Goal: Task Accomplishment & Management: Manage account settings

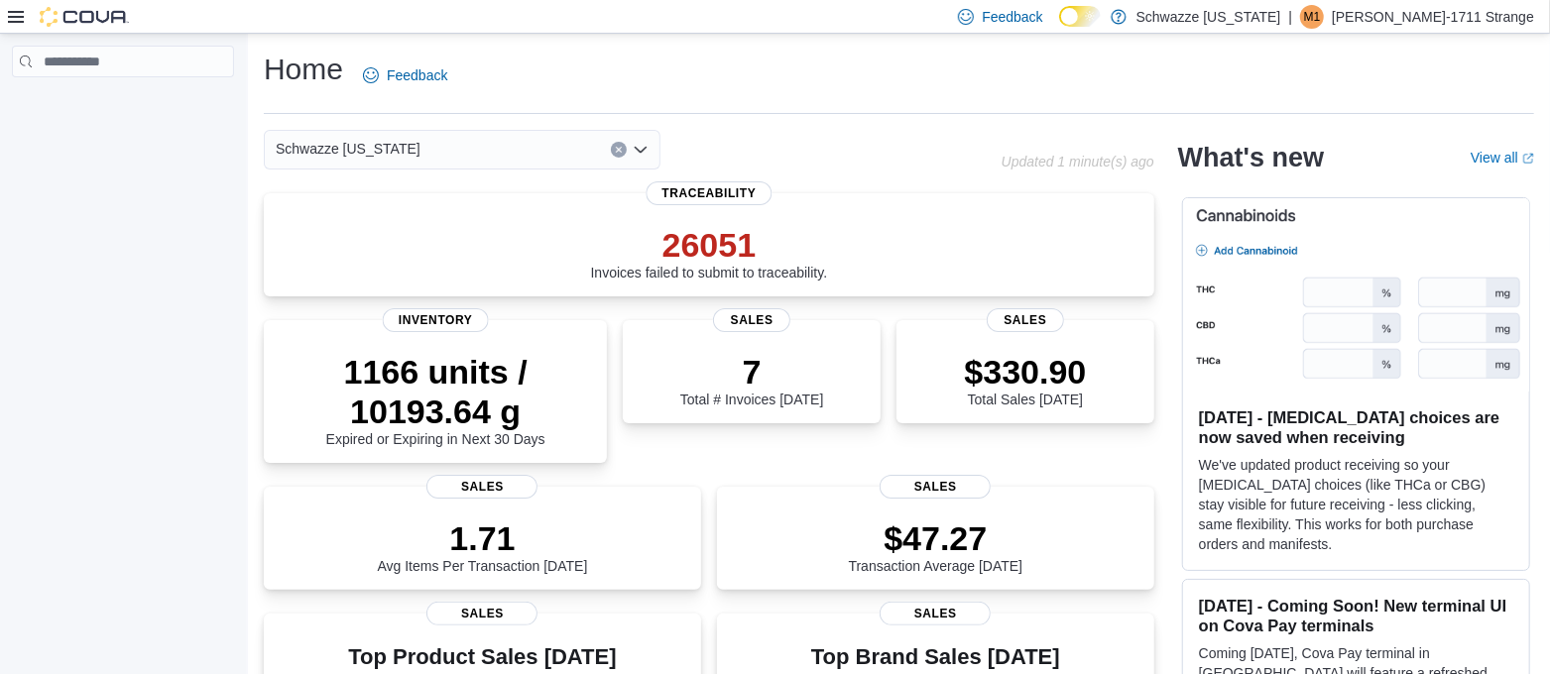
click at [94, 301] on div at bounding box center [123, 358] width 246 height 648
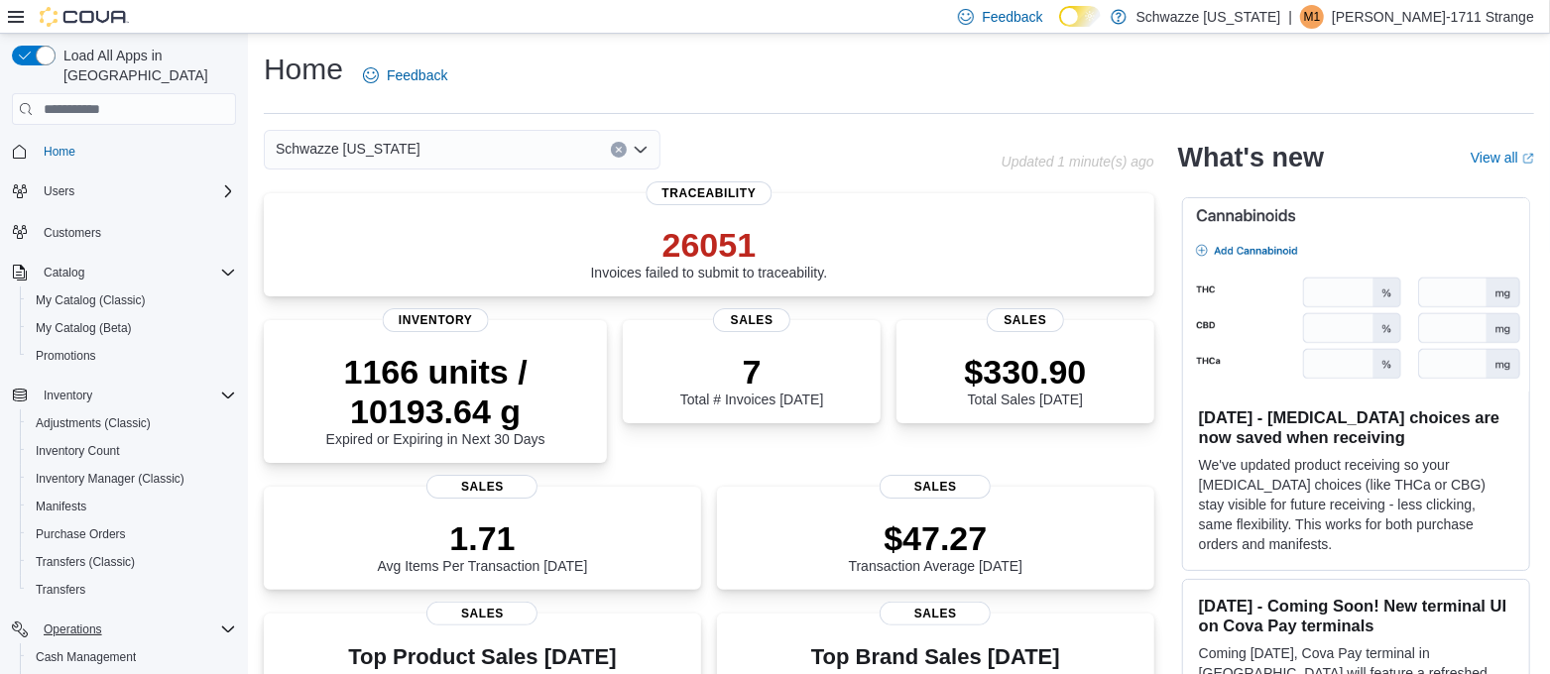
scroll to position [264, 0]
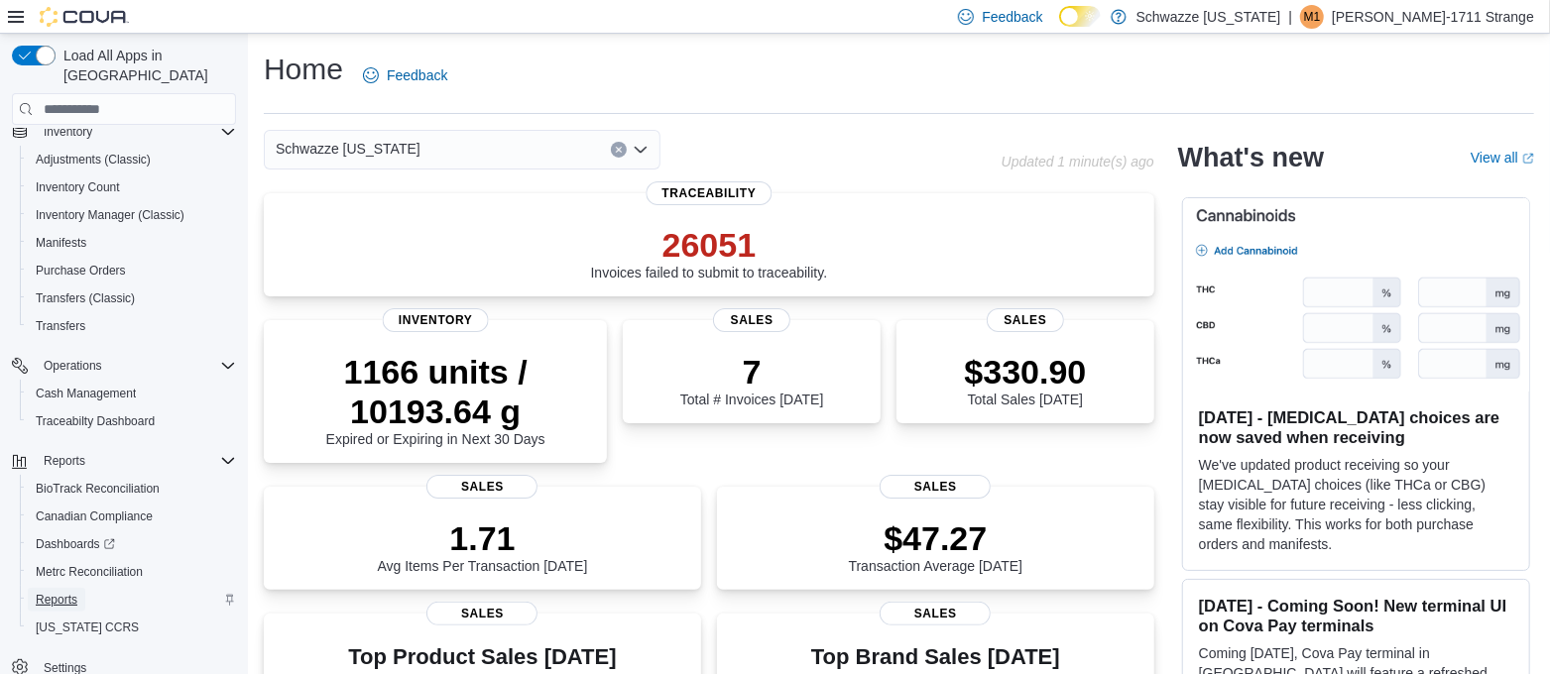
click at [60, 588] on span "Reports" at bounding box center [57, 600] width 42 height 24
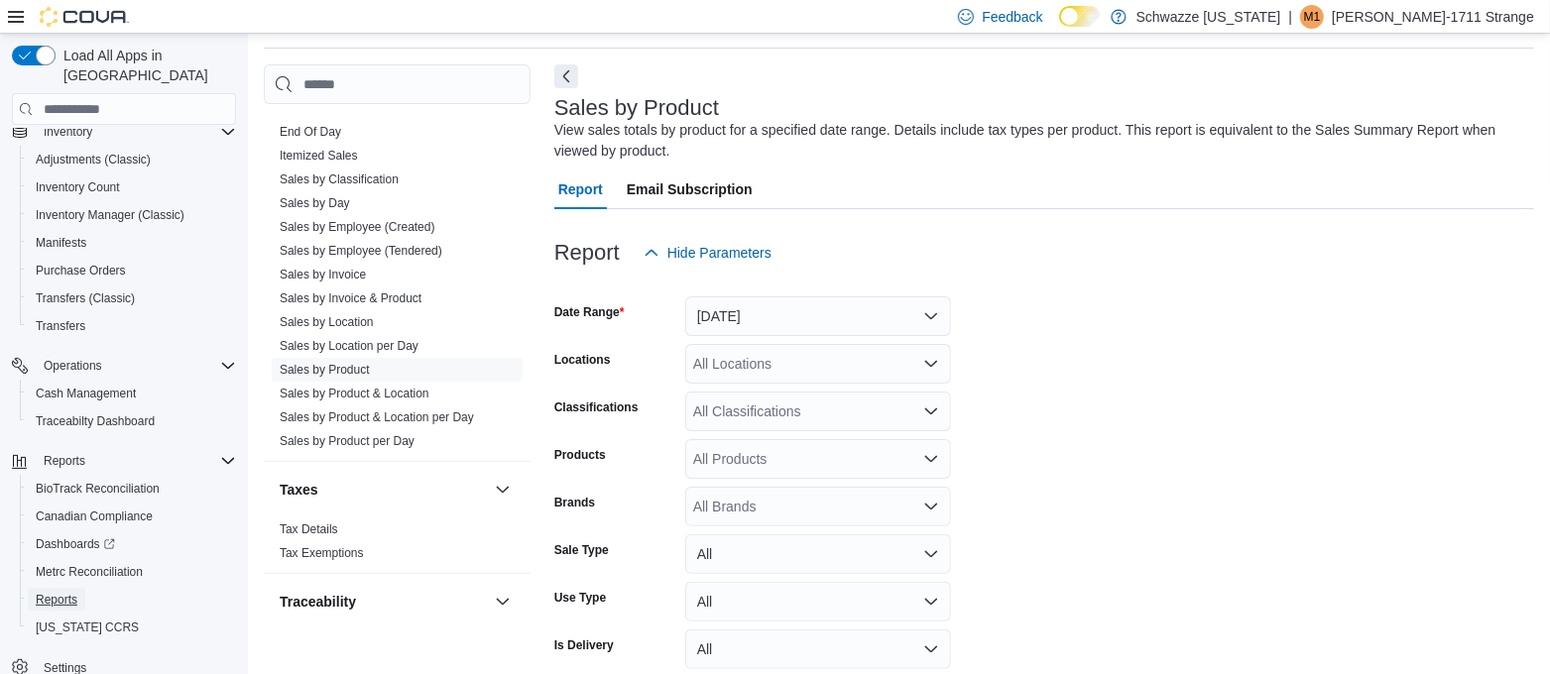
scroll to position [1472, 0]
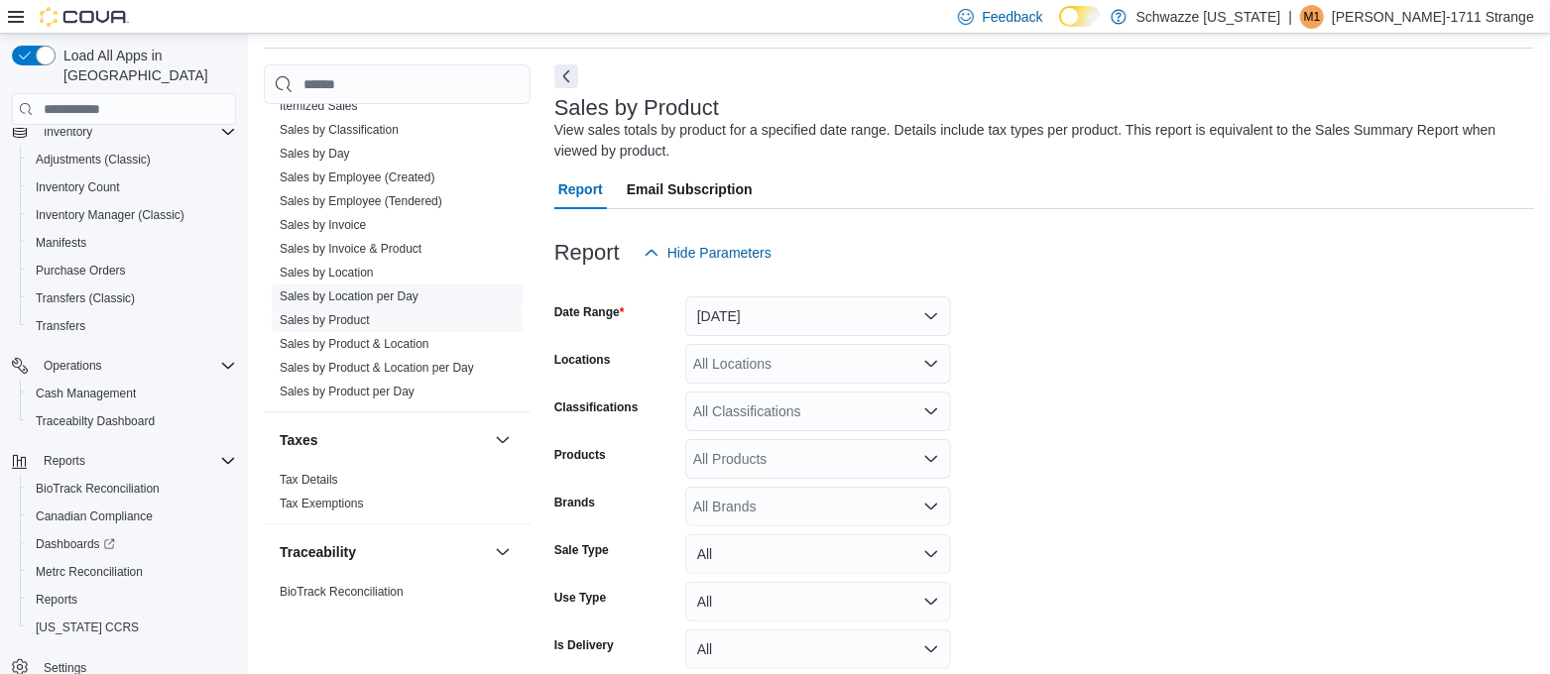
click at [353, 291] on link "Sales by Location per Day" at bounding box center [349, 297] width 139 height 14
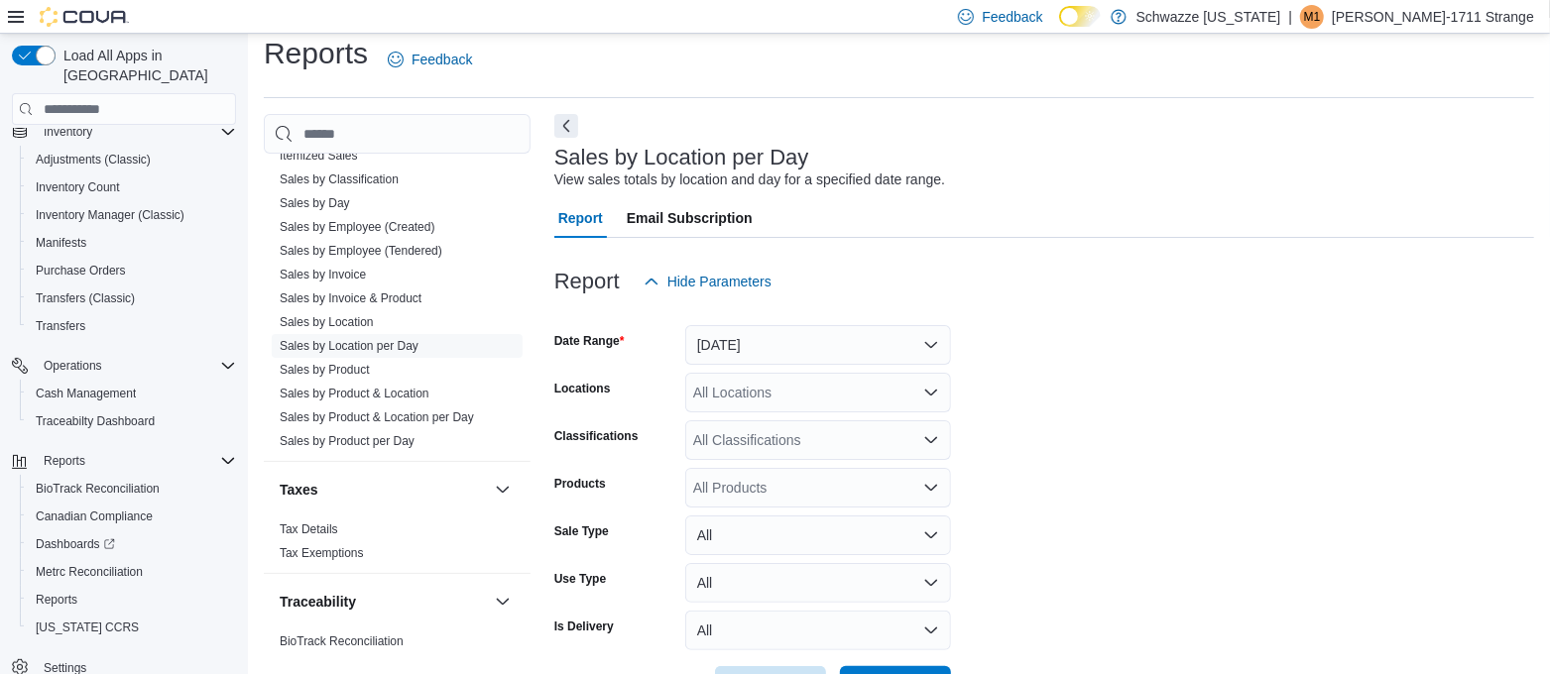
scroll to position [45, 0]
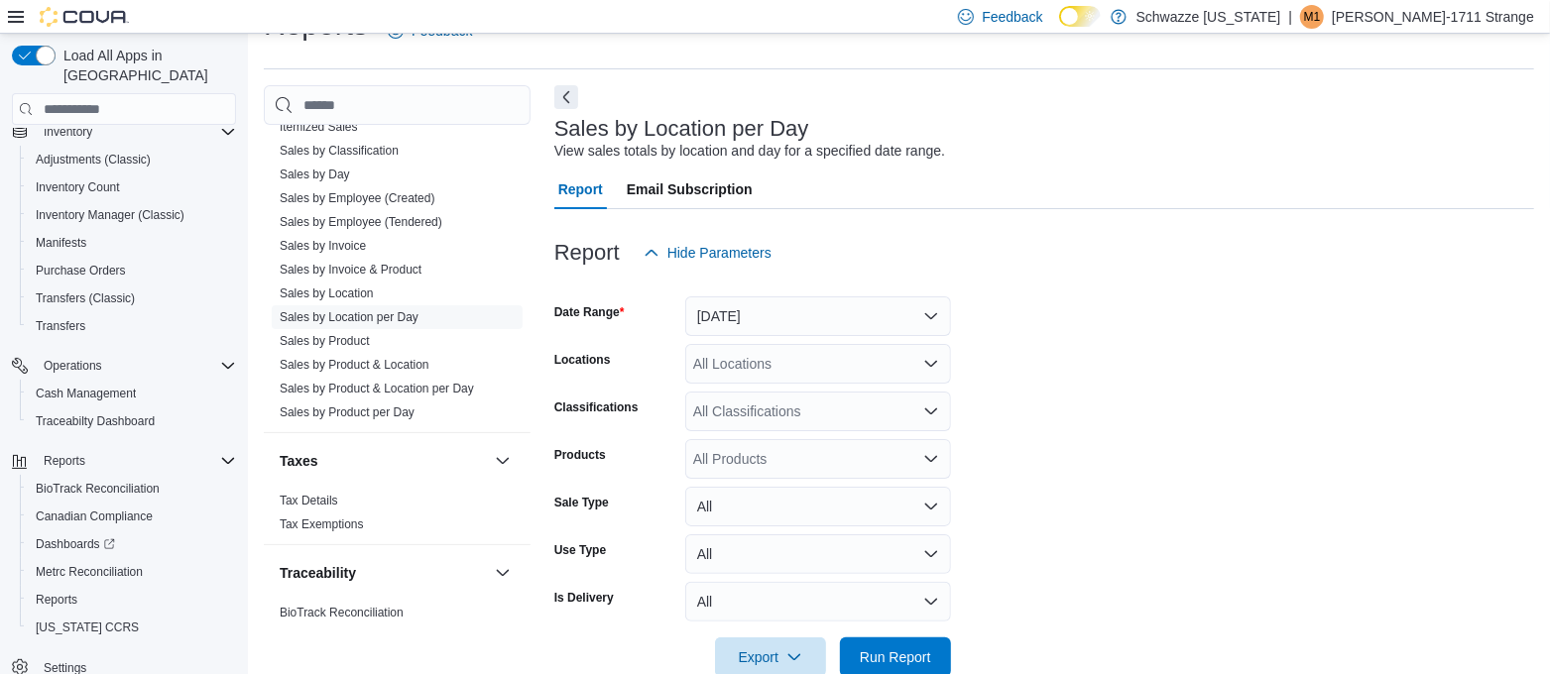
click at [714, 363] on div "All Locations" at bounding box center [818, 364] width 266 height 40
type input "***"
click at [739, 395] on span "RGO 4 Cottonwood" at bounding box center [798, 398] width 121 height 20
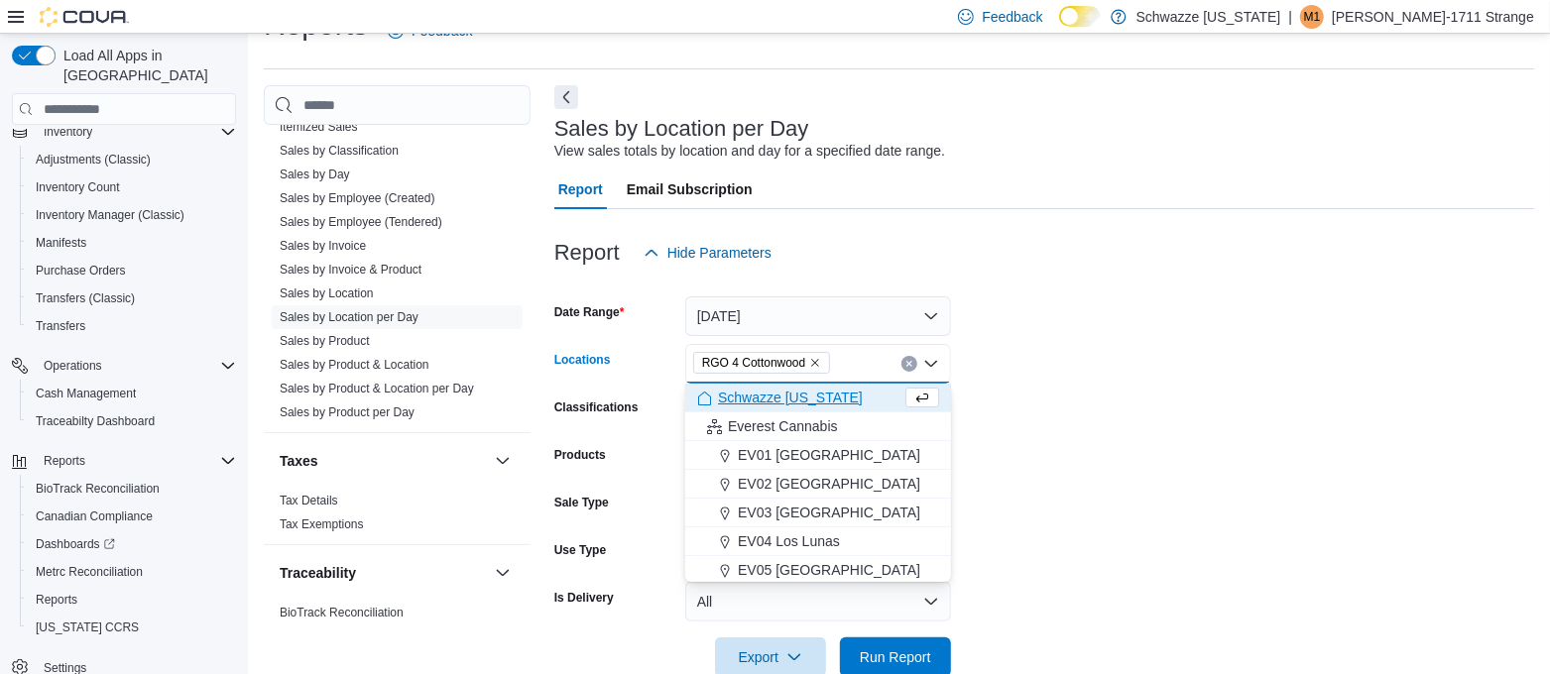
click at [1112, 375] on form "Date Range Yesterday Locations RGO 4 Cottonwood Combo box. Selected. RGO 4 Cott…" at bounding box center [1044, 475] width 980 height 405
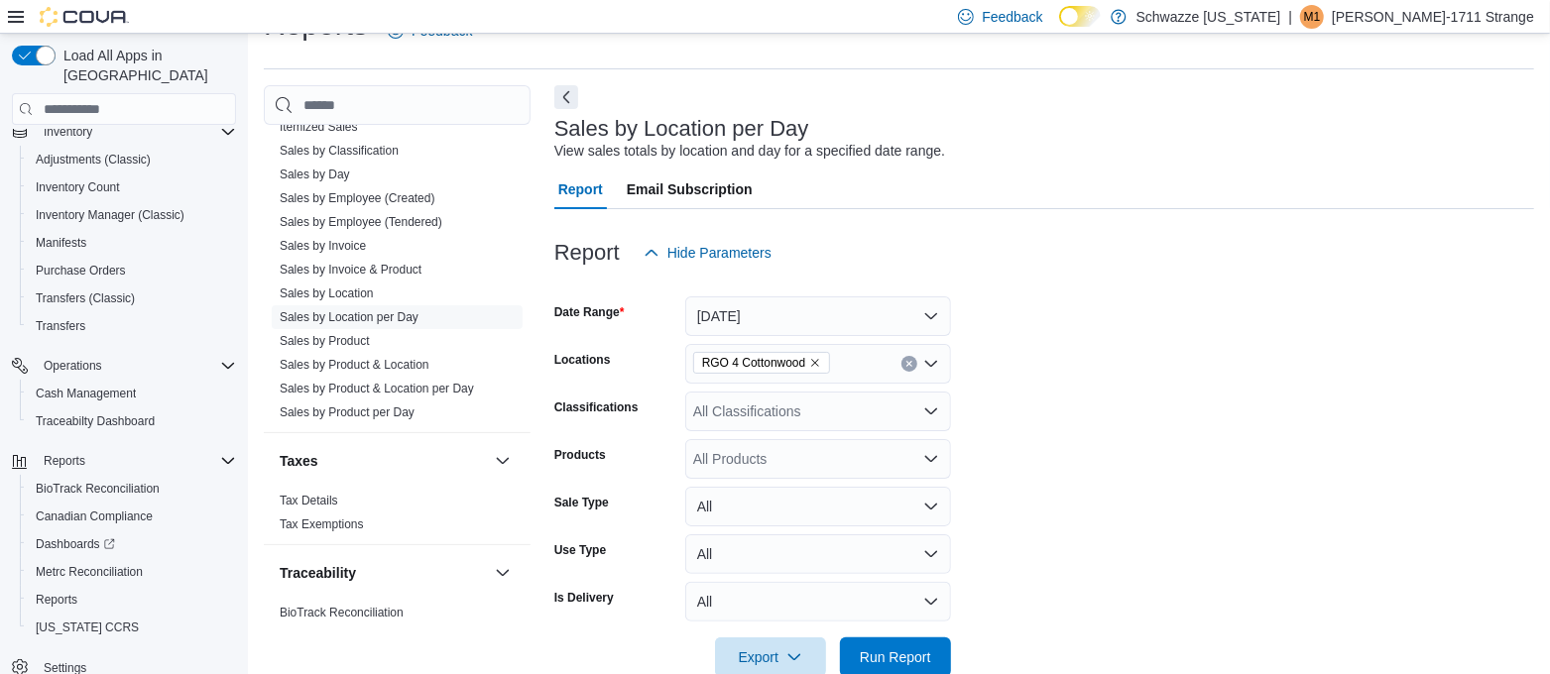
scroll to position [86, 0]
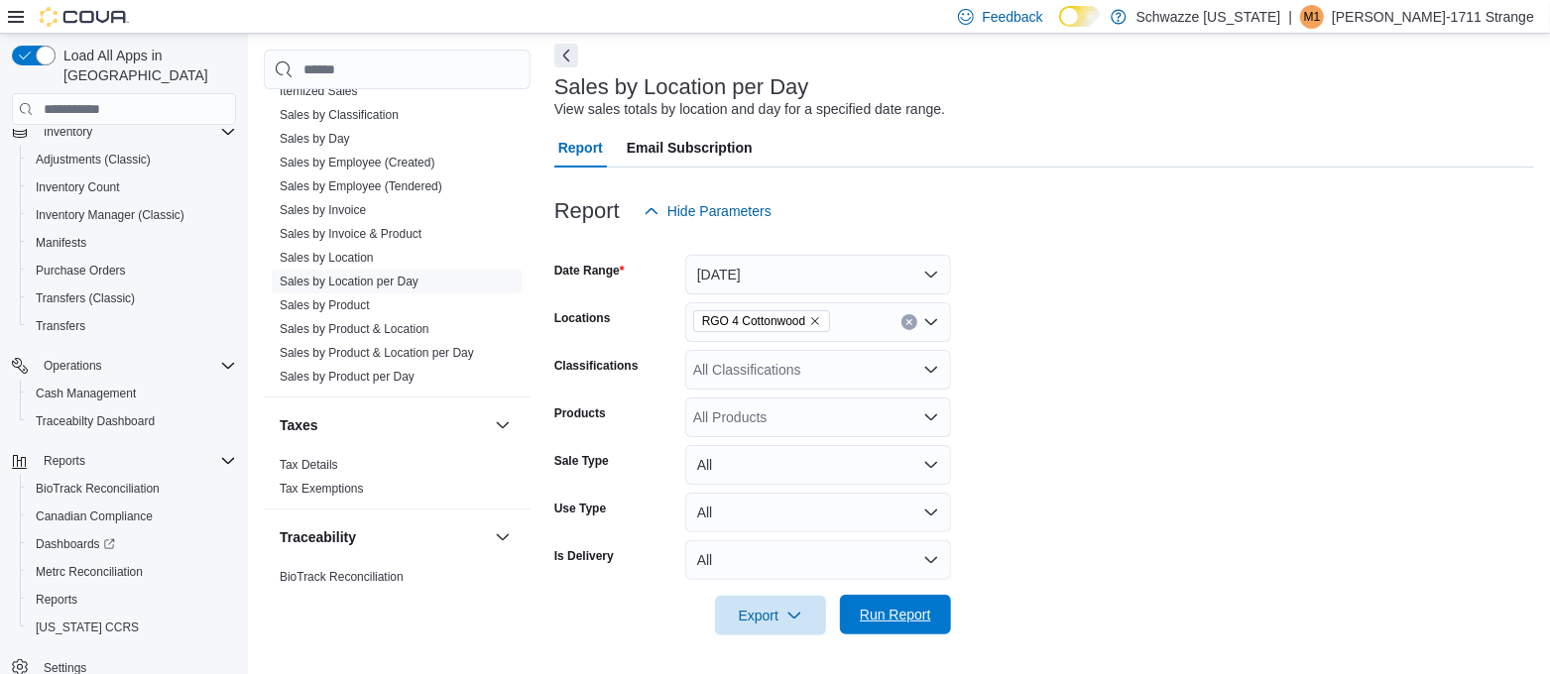
click at [879, 620] on span "Run Report" at bounding box center [895, 615] width 71 height 20
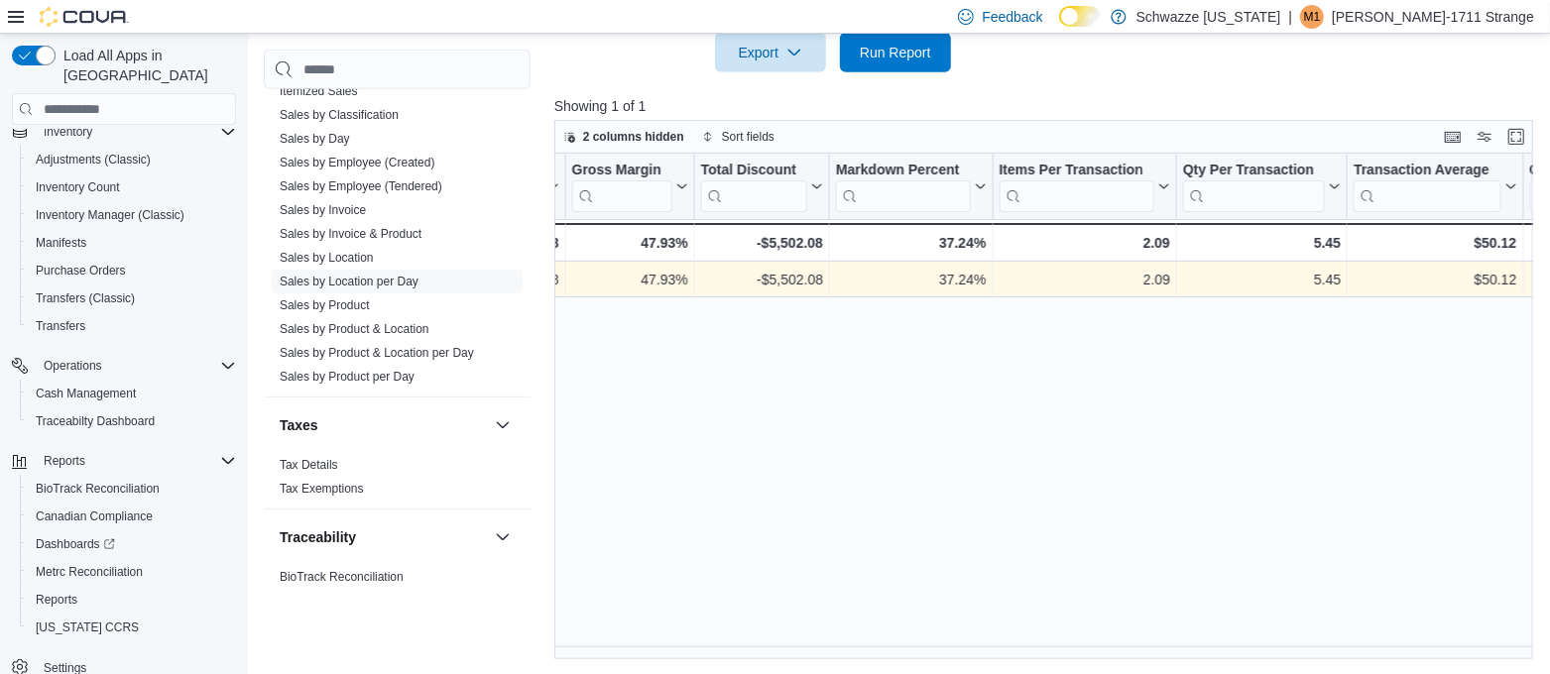
scroll to position [0, 1439]
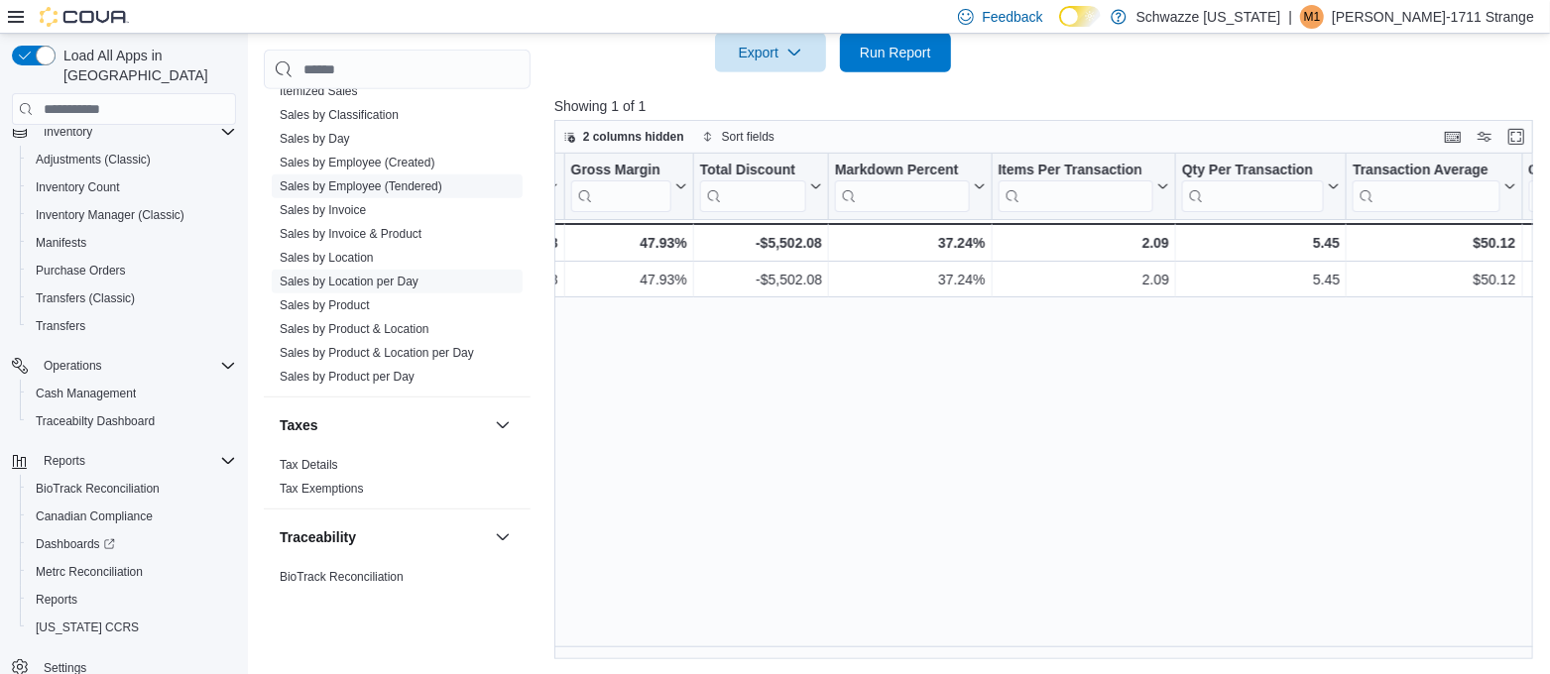
click at [383, 175] on span "Sales by Employee (Tendered)" at bounding box center [397, 187] width 251 height 24
click at [388, 184] on link "Sales by Employee (Tendered)" at bounding box center [361, 187] width 163 height 14
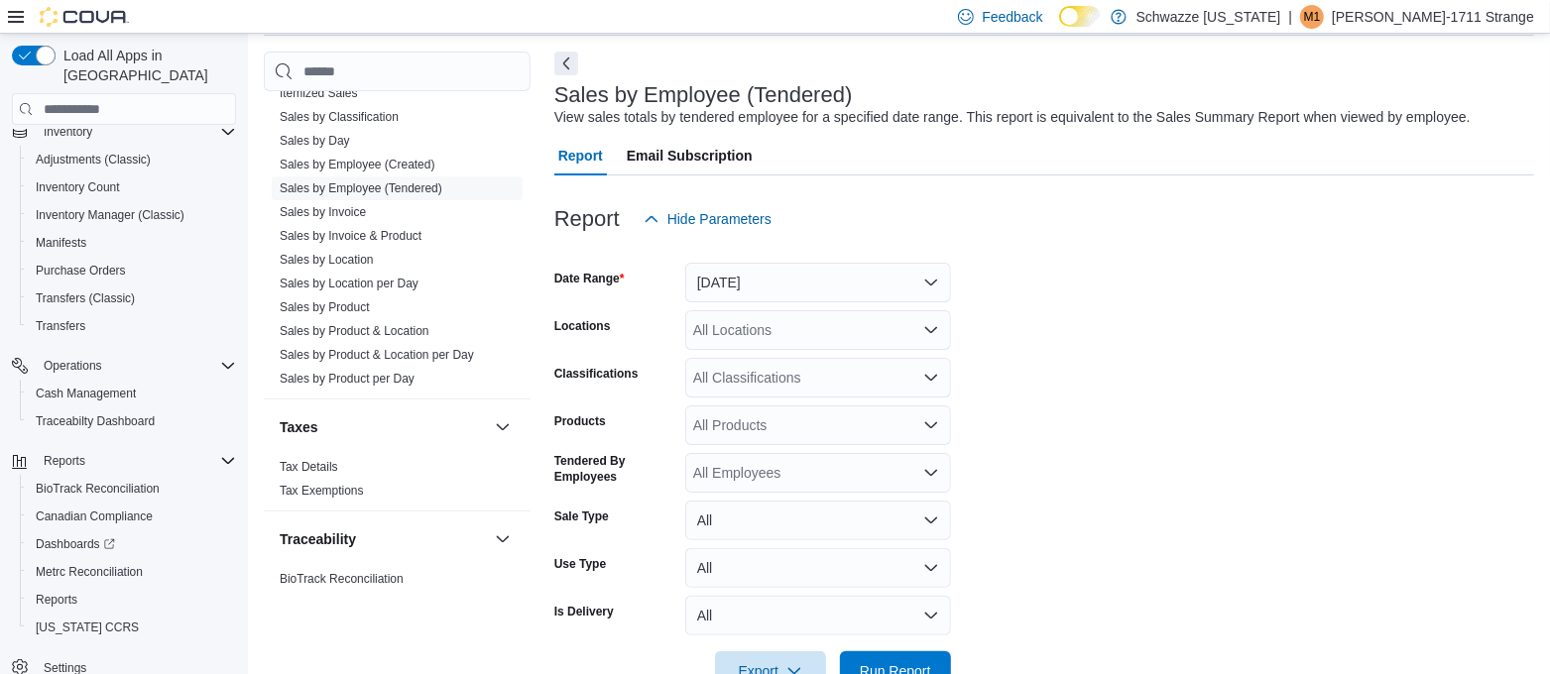
scroll to position [45, 0]
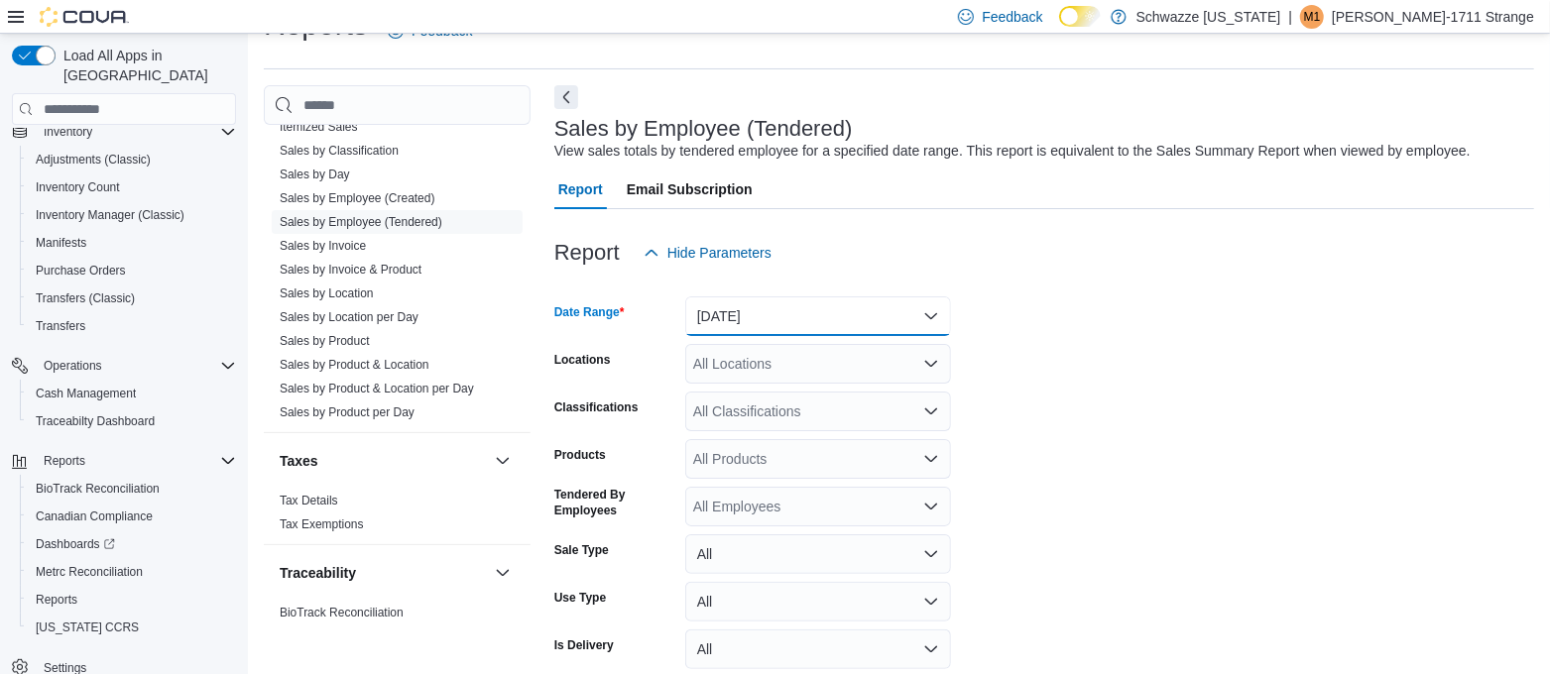
click at [779, 311] on button "[DATE]" at bounding box center [818, 317] width 266 height 40
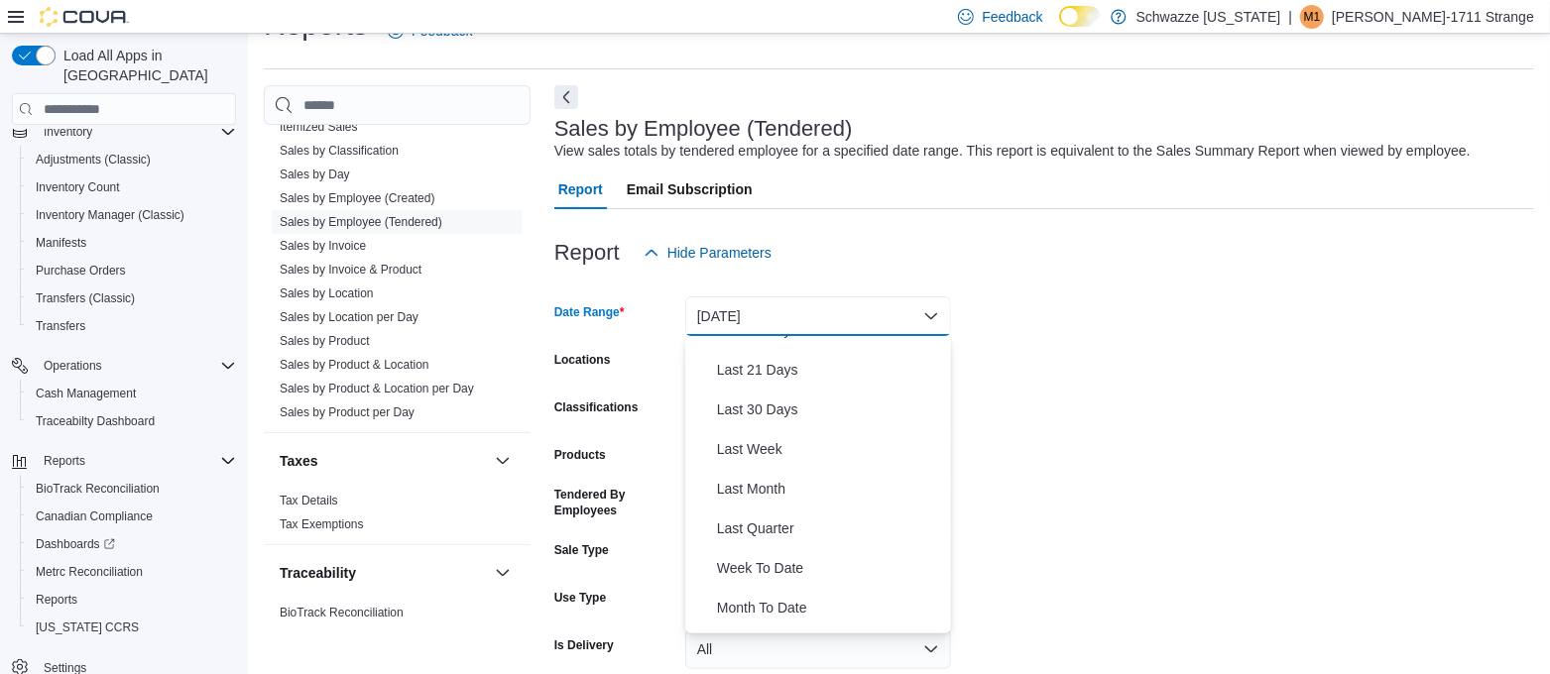
scroll to position [225, 0]
click at [769, 605] on span "Month To Date" at bounding box center [830, 607] width 226 height 24
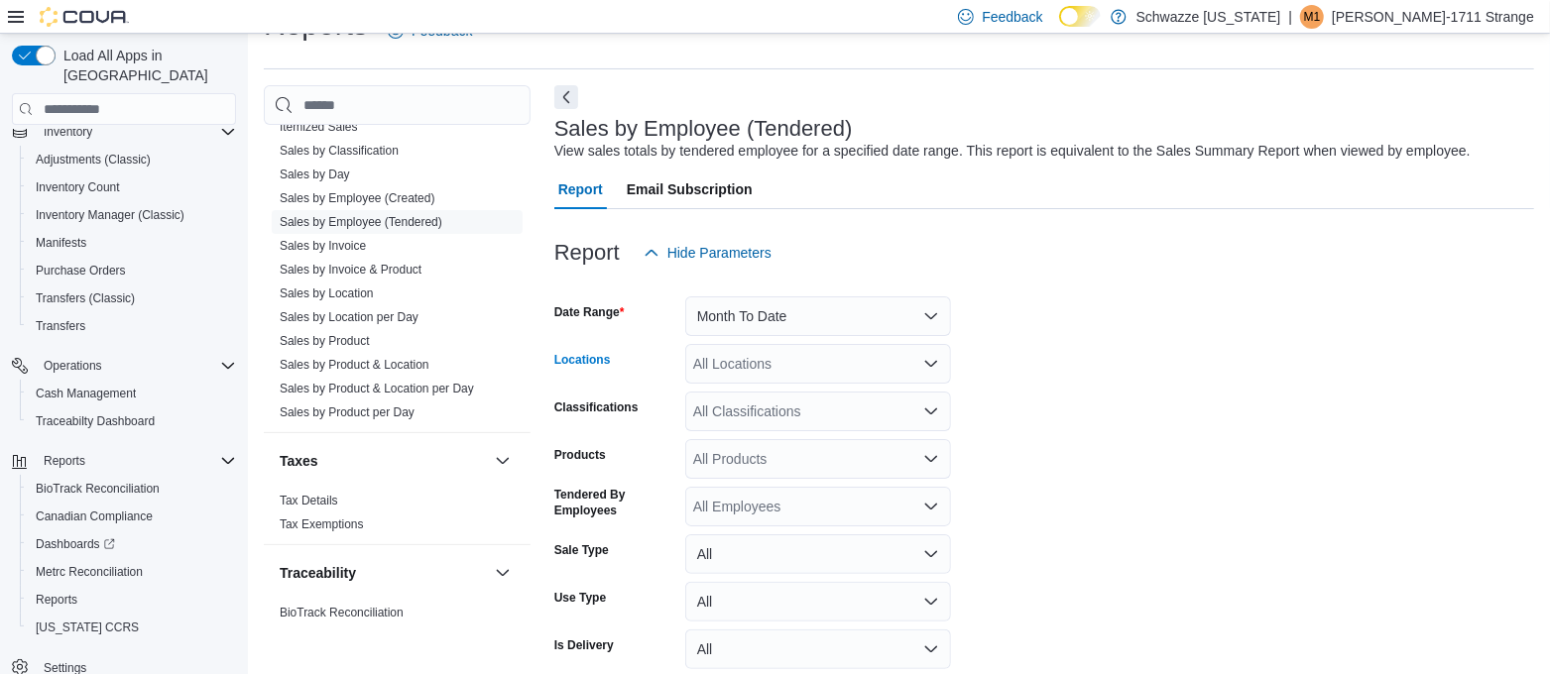
click at [723, 356] on div "All Locations" at bounding box center [818, 364] width 266 height 40
type input "***"
click at [749, 399] on span "RGO 4 Cottonwood" at bounding box center [798, 398] width 121 height 20
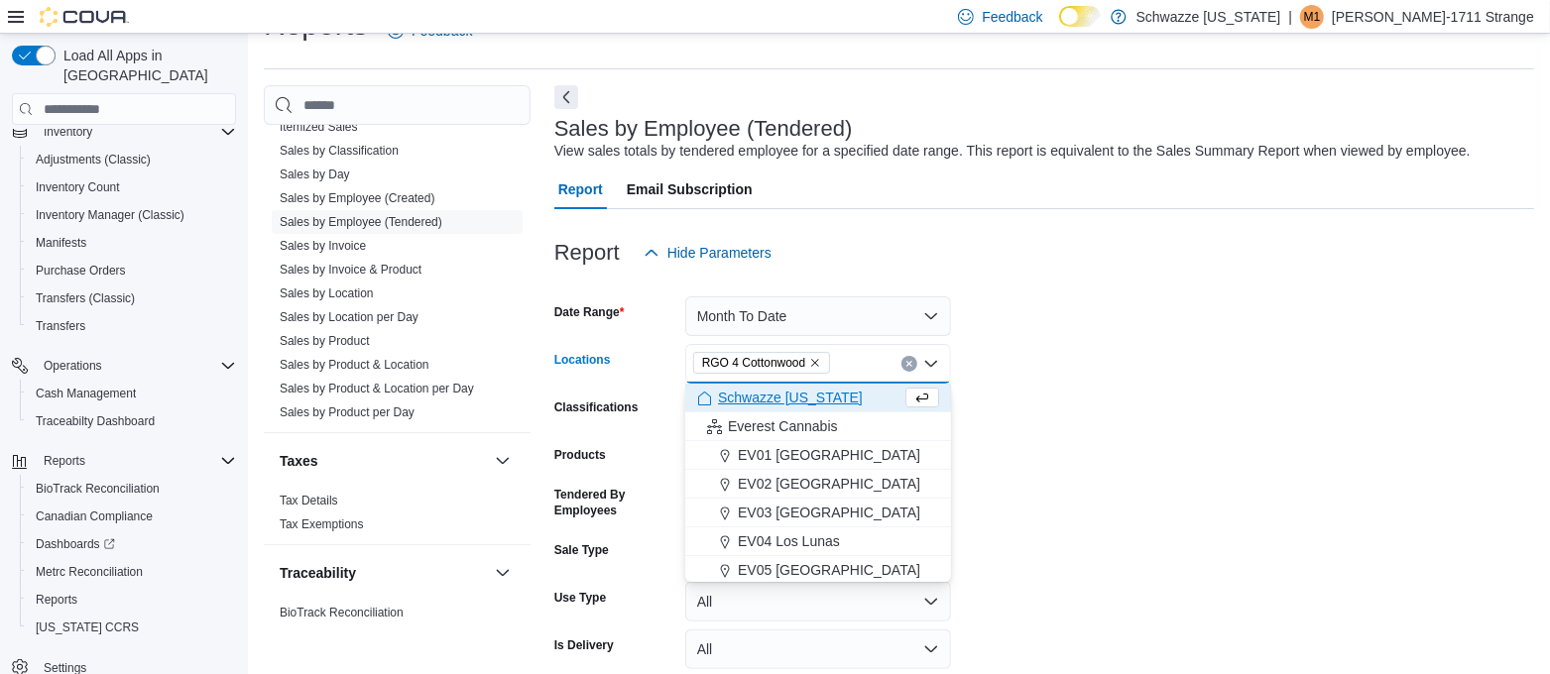
click at [554, 94] on button "Next" at bounding box center [566, 97] width 24 height 24
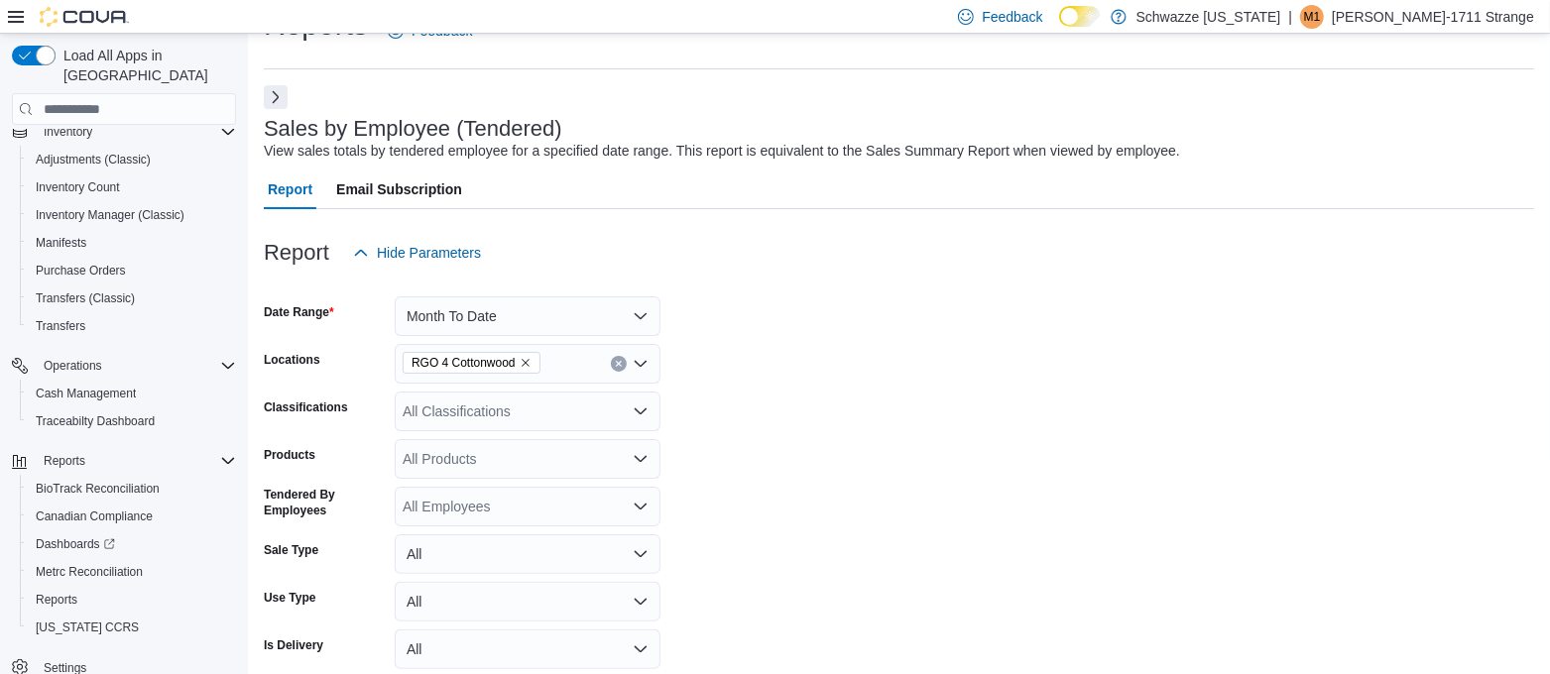
scroll to position [134, 0]
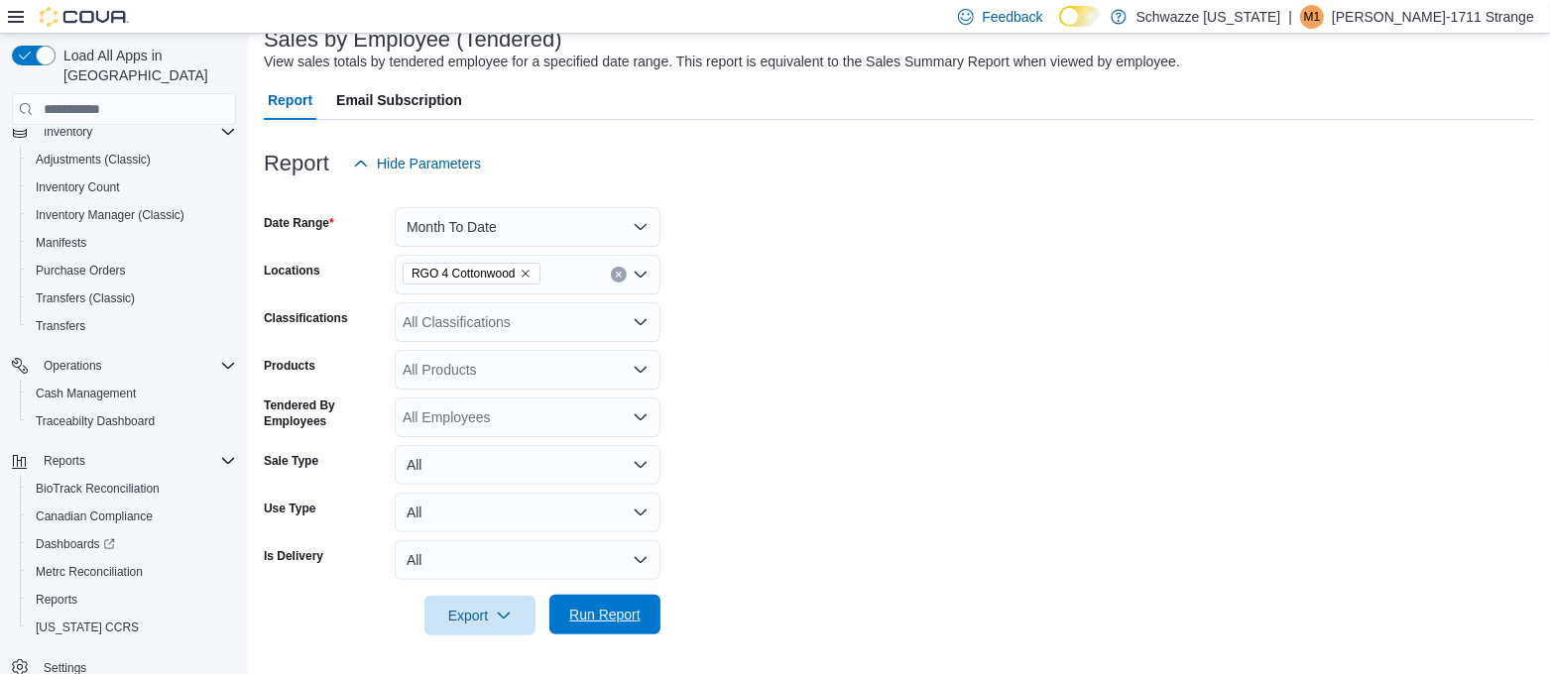
click at [620, 623] on span "Run Report" at bounding box center [604, 615] width 71 height 20
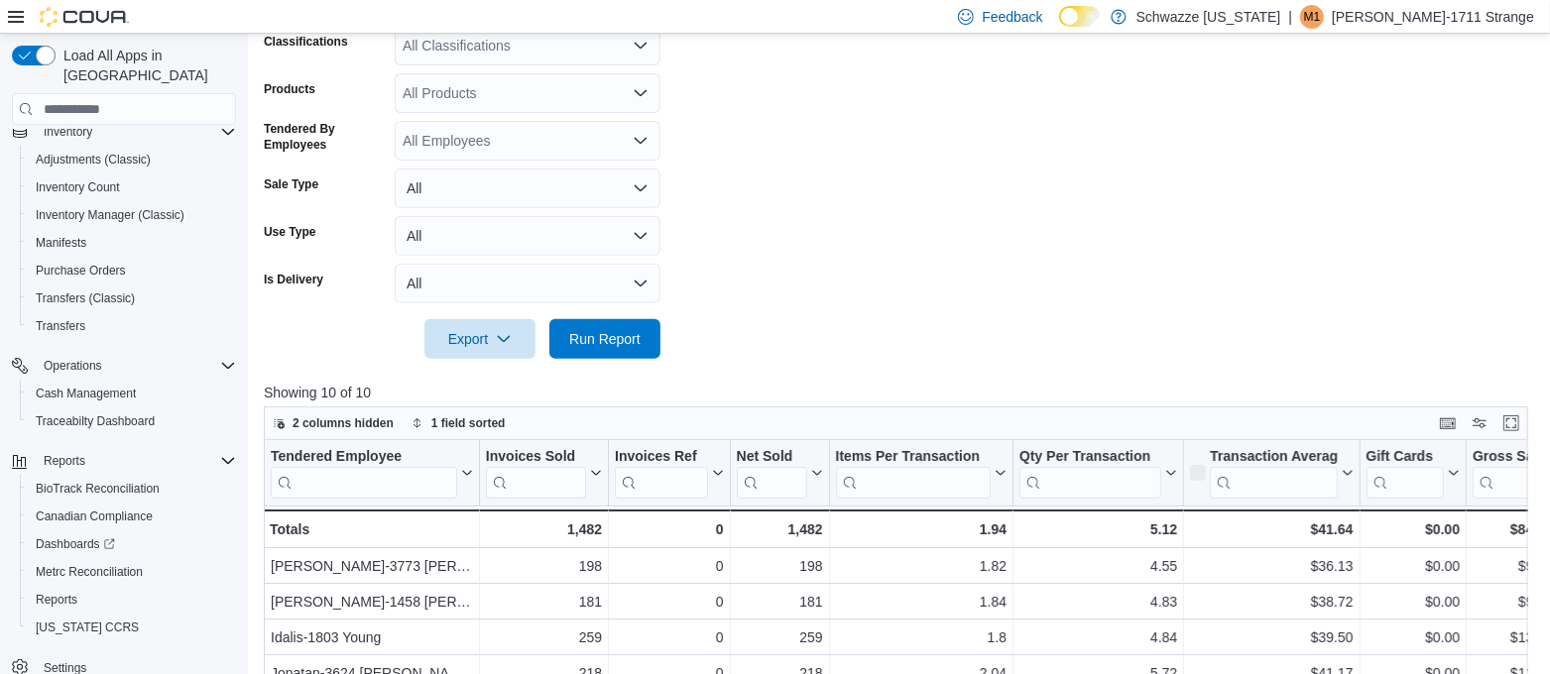
scroll to position [698, 0]
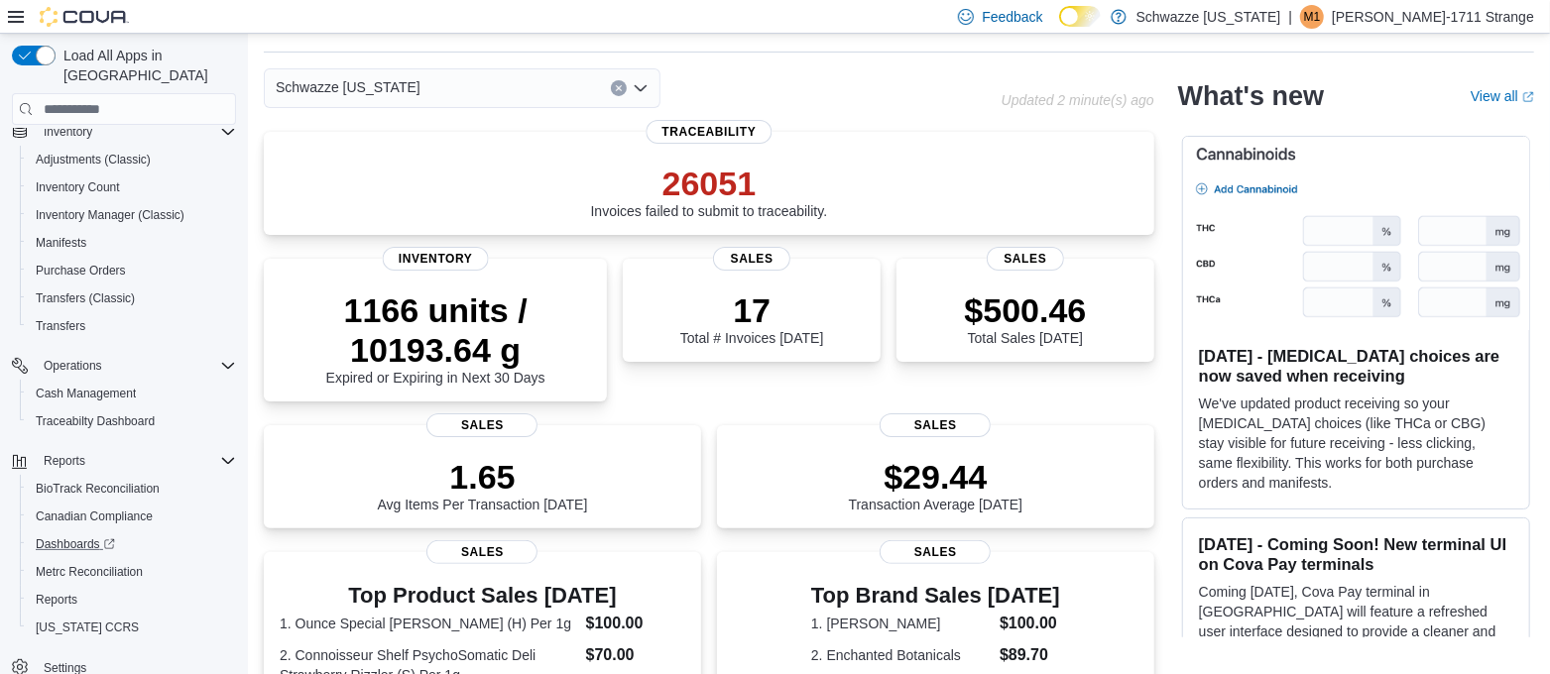
scroll to position [63, 0]
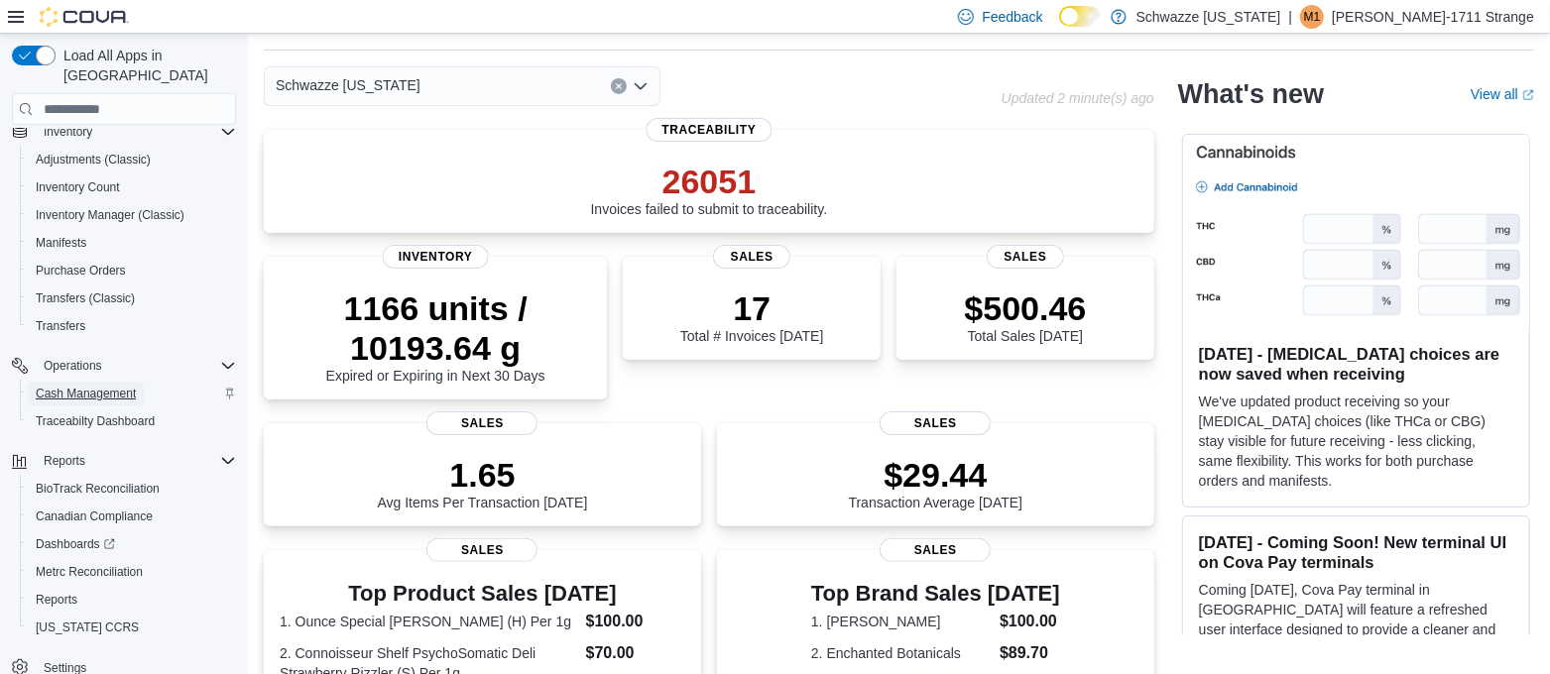
click at [95, 382] on span "Cash Management" at bounding box center [86, 394] width 100 height 24
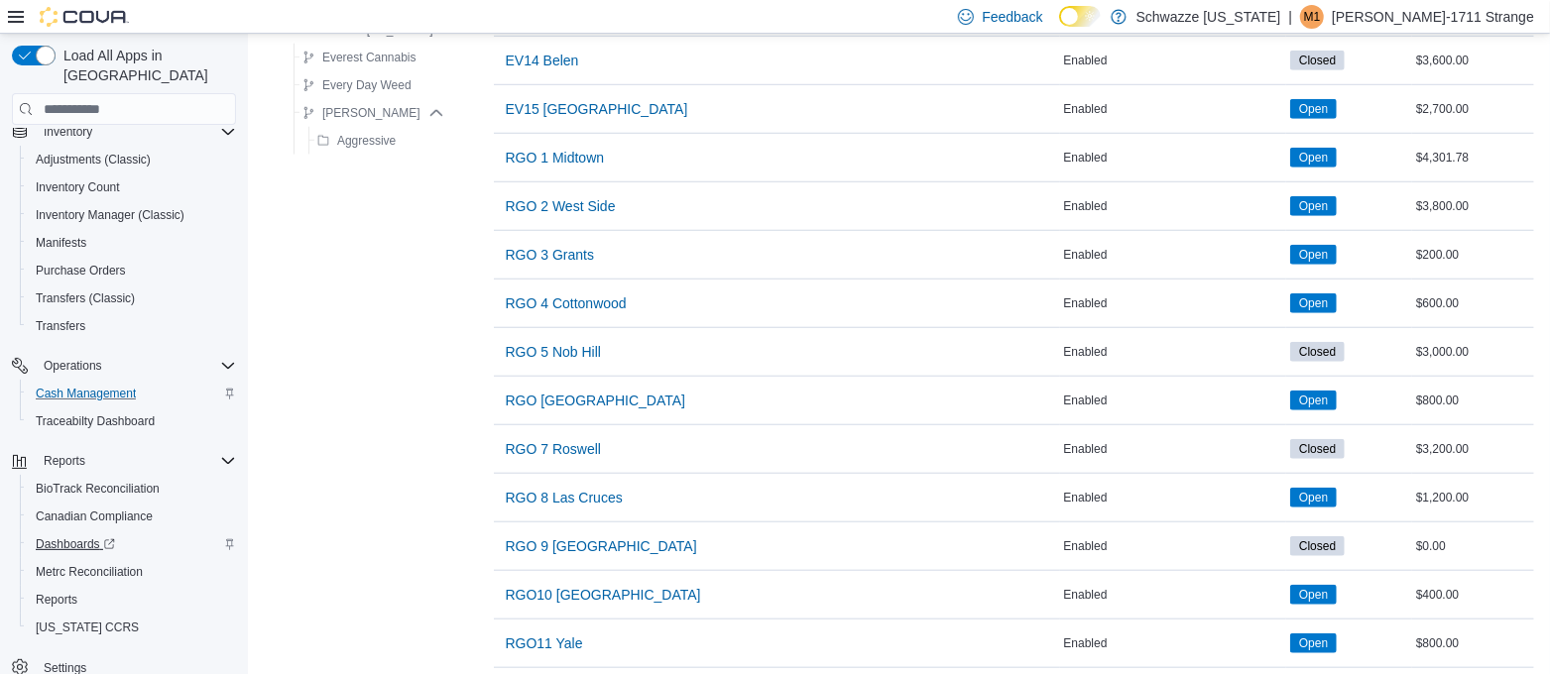
scroll to position [904, 0]
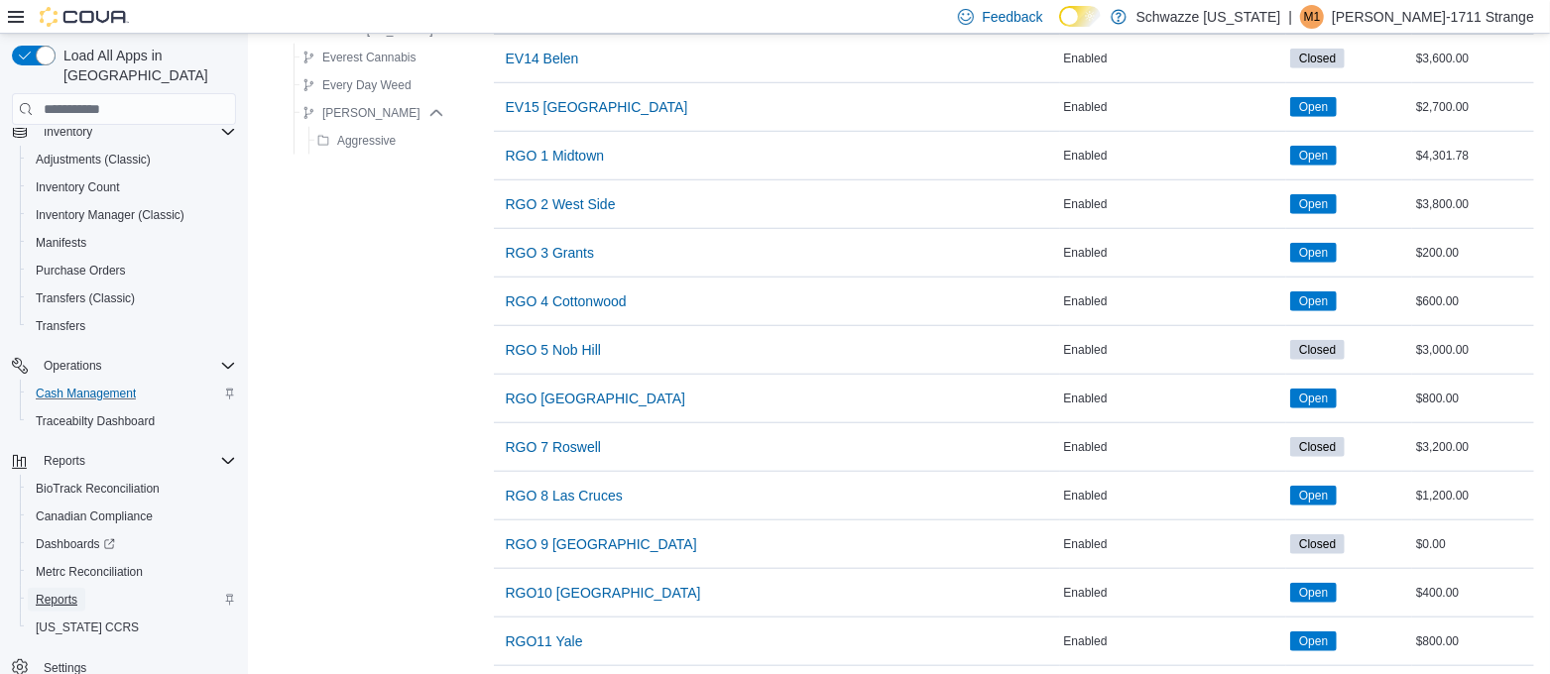
click at [50, 592] on span "Reports" at bounding box center [57, 600] width 42 height 16
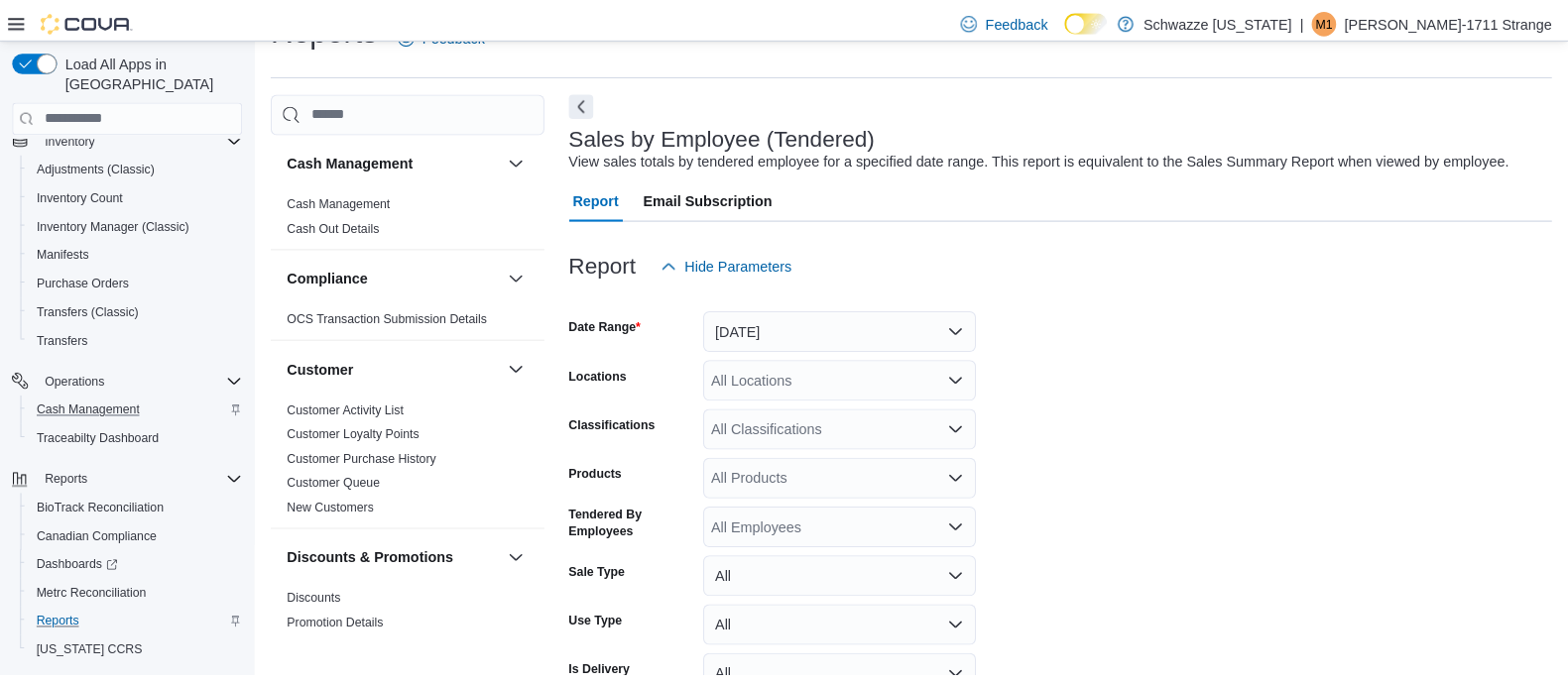
scroll to position [256, 0]
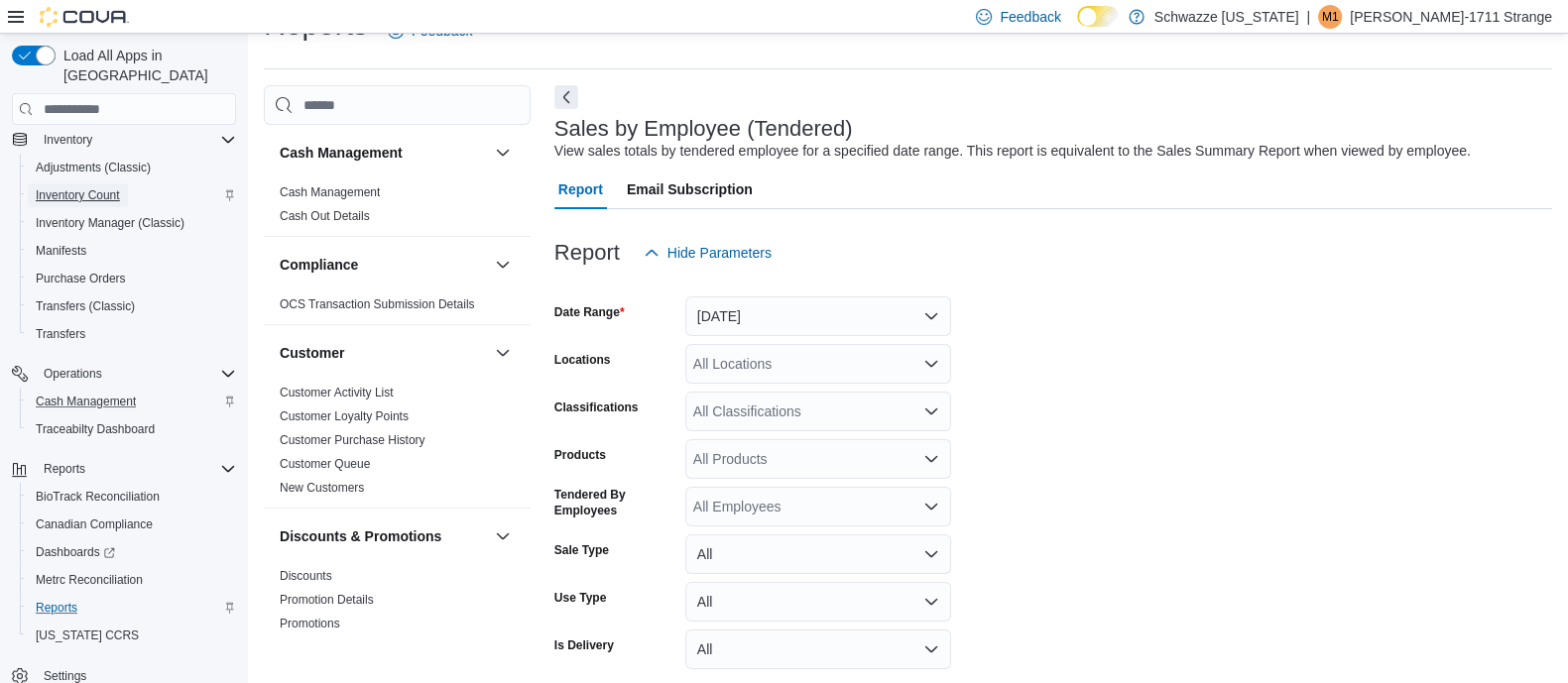
click at [92, 187] on span "Inventory Count" at bounding box center [78, 195] width 84 height 16
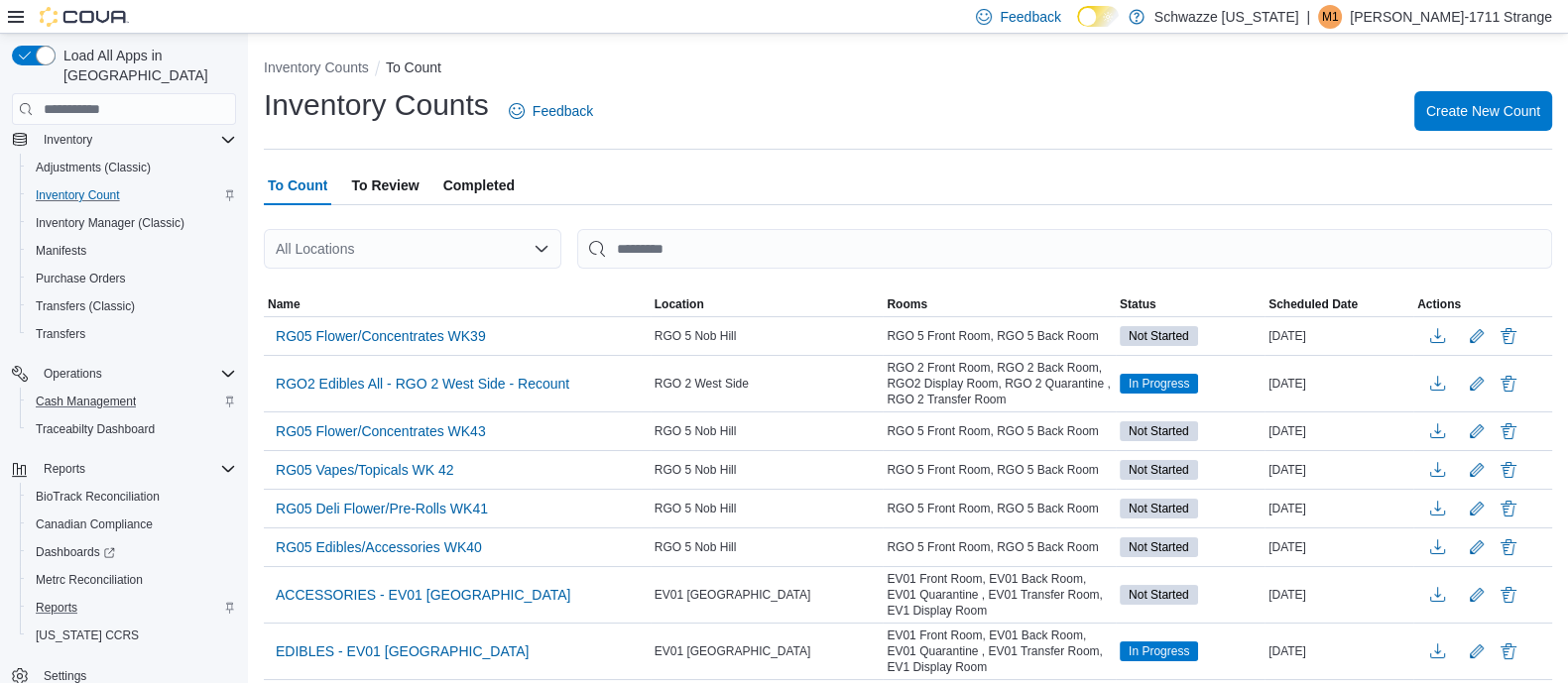
click at [355, 179] on span "To Review" at bounding box center [384, 186] width 67 height 40
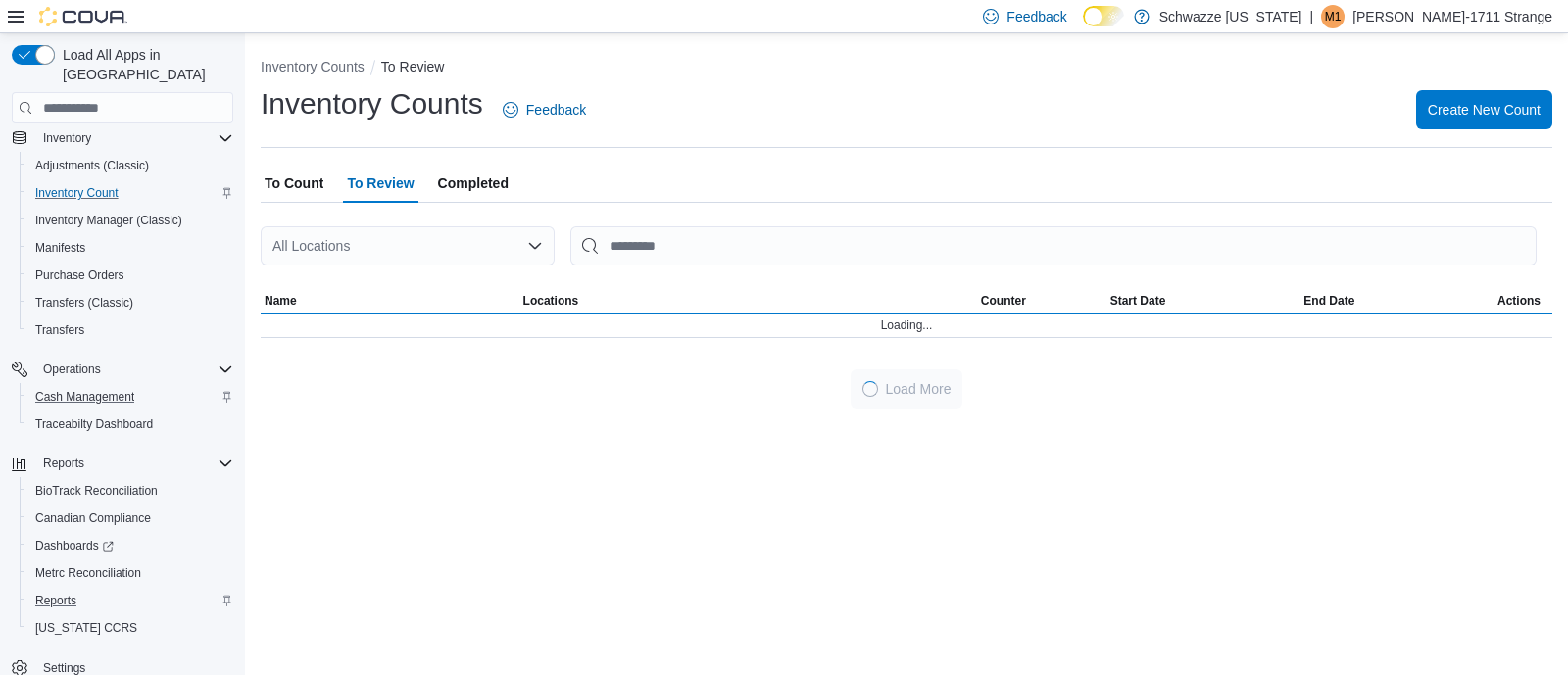
click at [376, 254] on div "All Locations" at bounding box center [408, 246] width 294 height 40
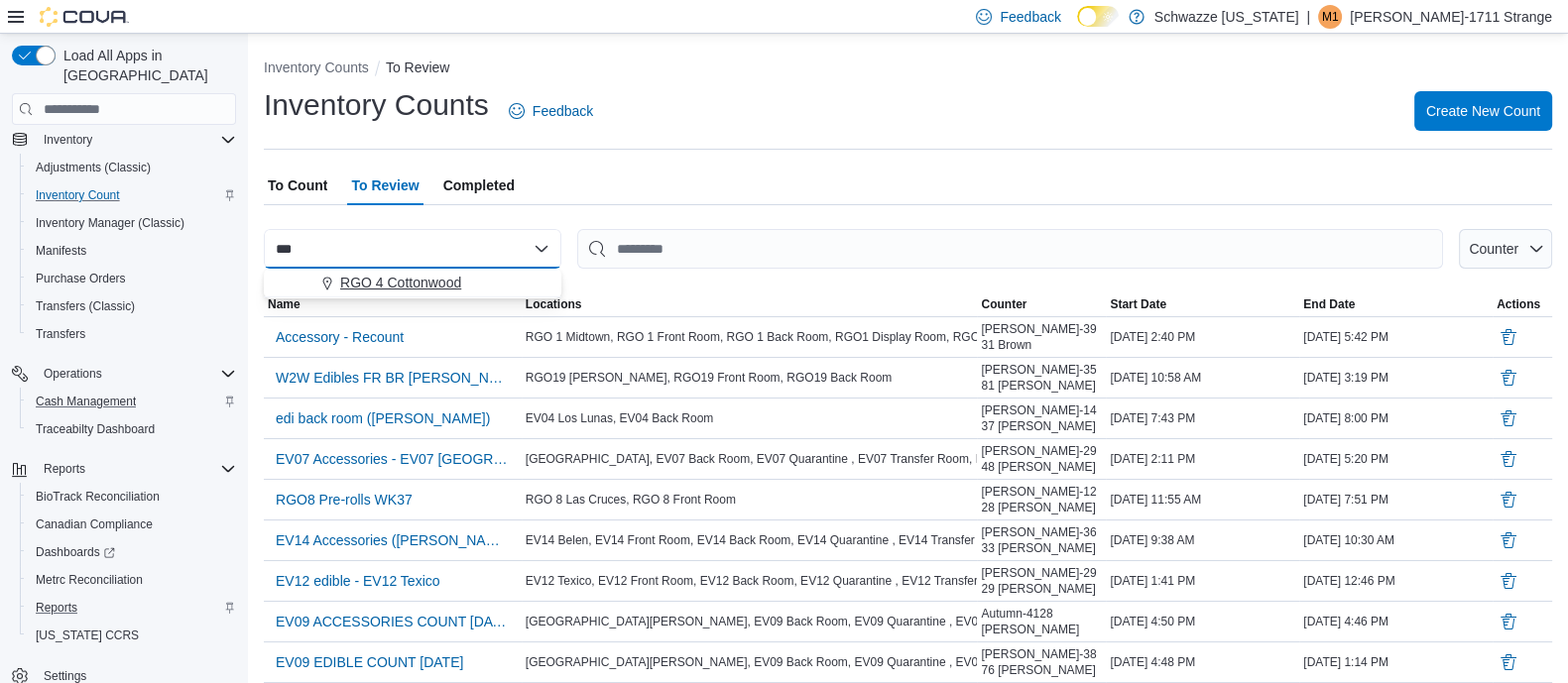
type input "***"
click at [413, 285] on span "RGO 4 Cottonwood" at bounding box center [400, 283] width 121 height 20
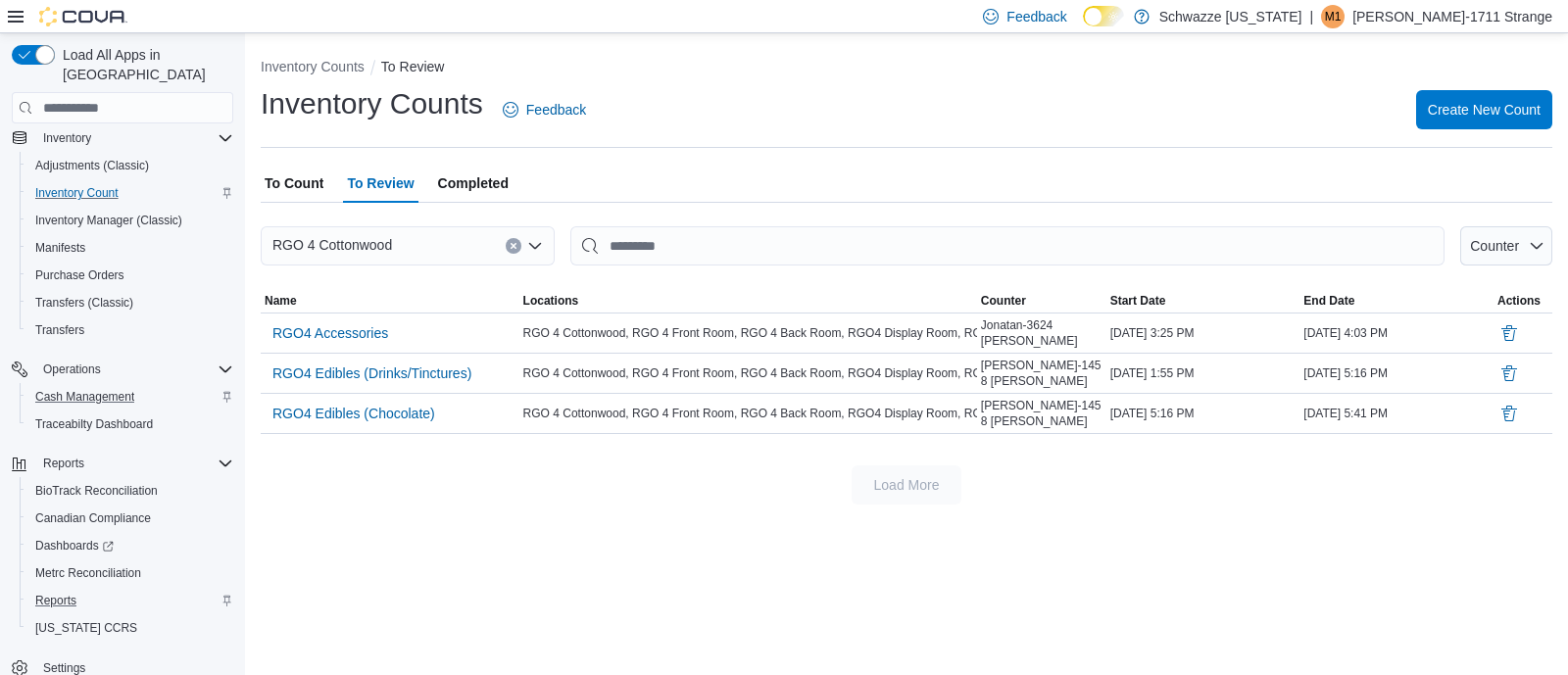
click at [318, 198] on span "To Count" at bounding box center [294, 184] width 59 height 40
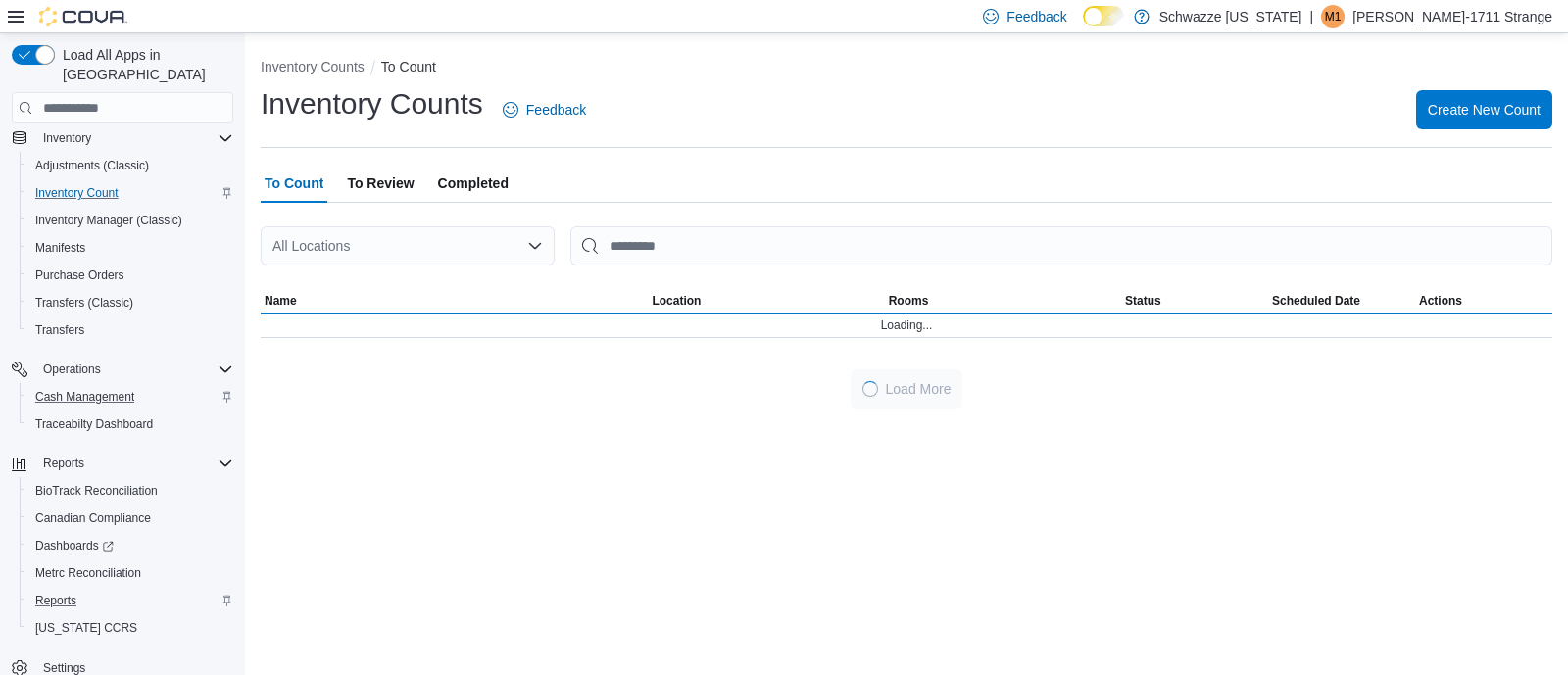
click at [366, 228] on div "All Locations" at bounding box center [408, 246] width 294 height 40
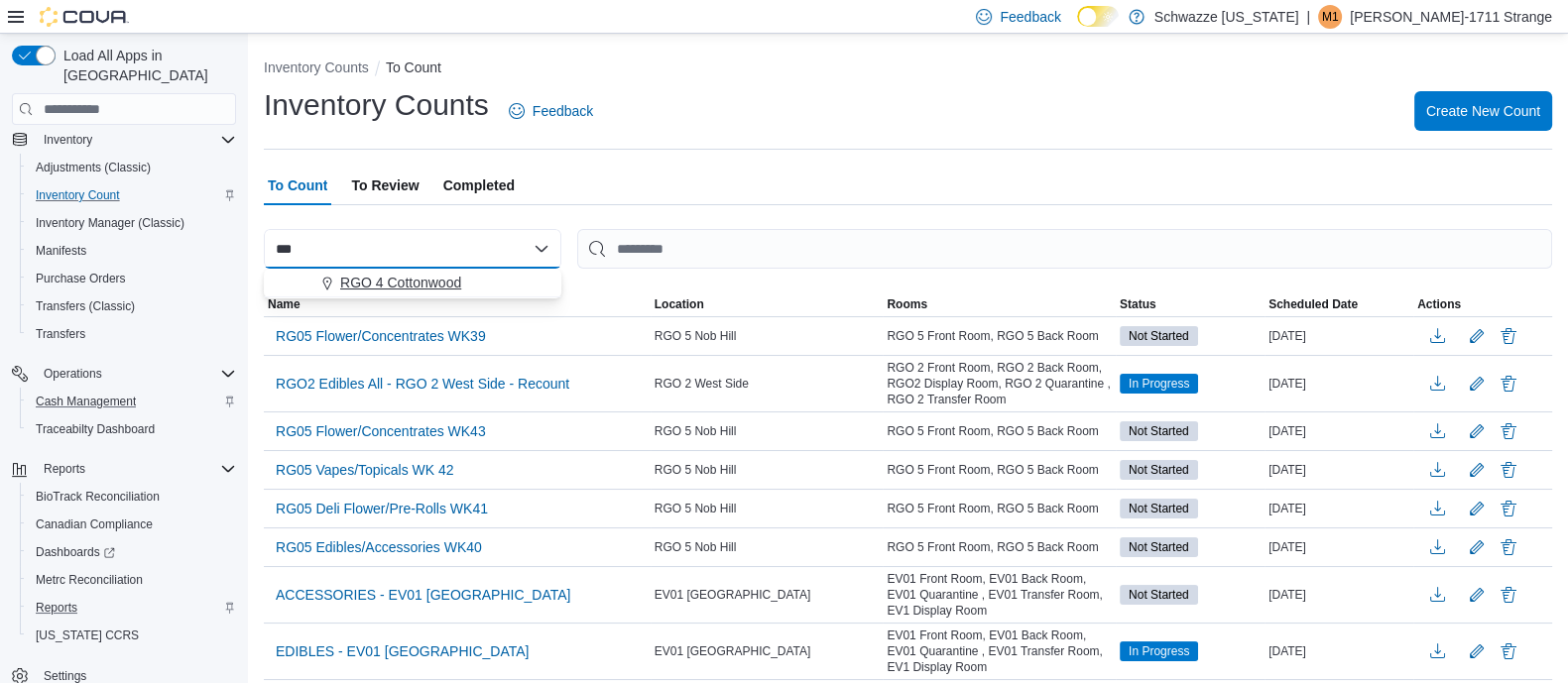
type input "***"
click at [387, 284] on span "RGO 4 Cottonwood" at bounding box center [400, 283] width 121 height 20
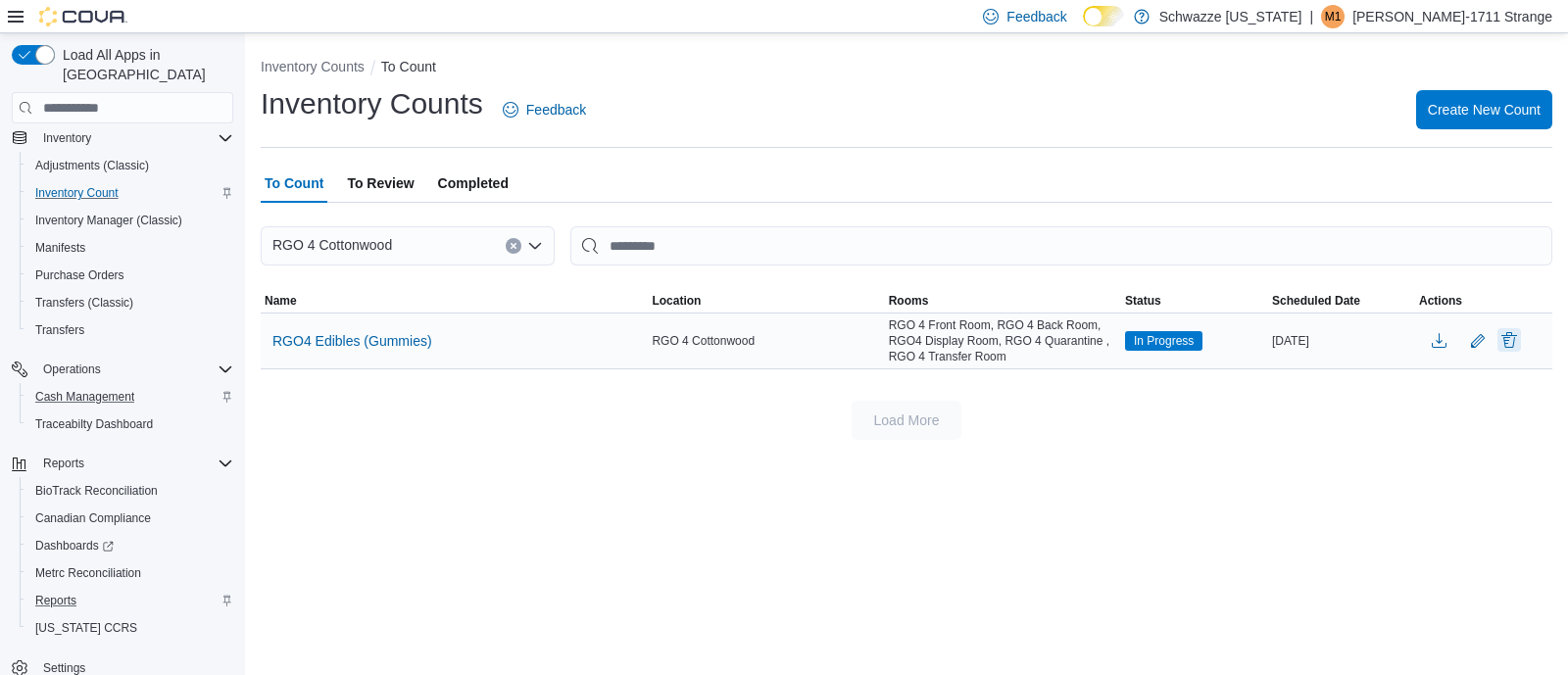
click at [1505, 337] on button "Delete" at bounding box center [1510, 340] width 24 height 24
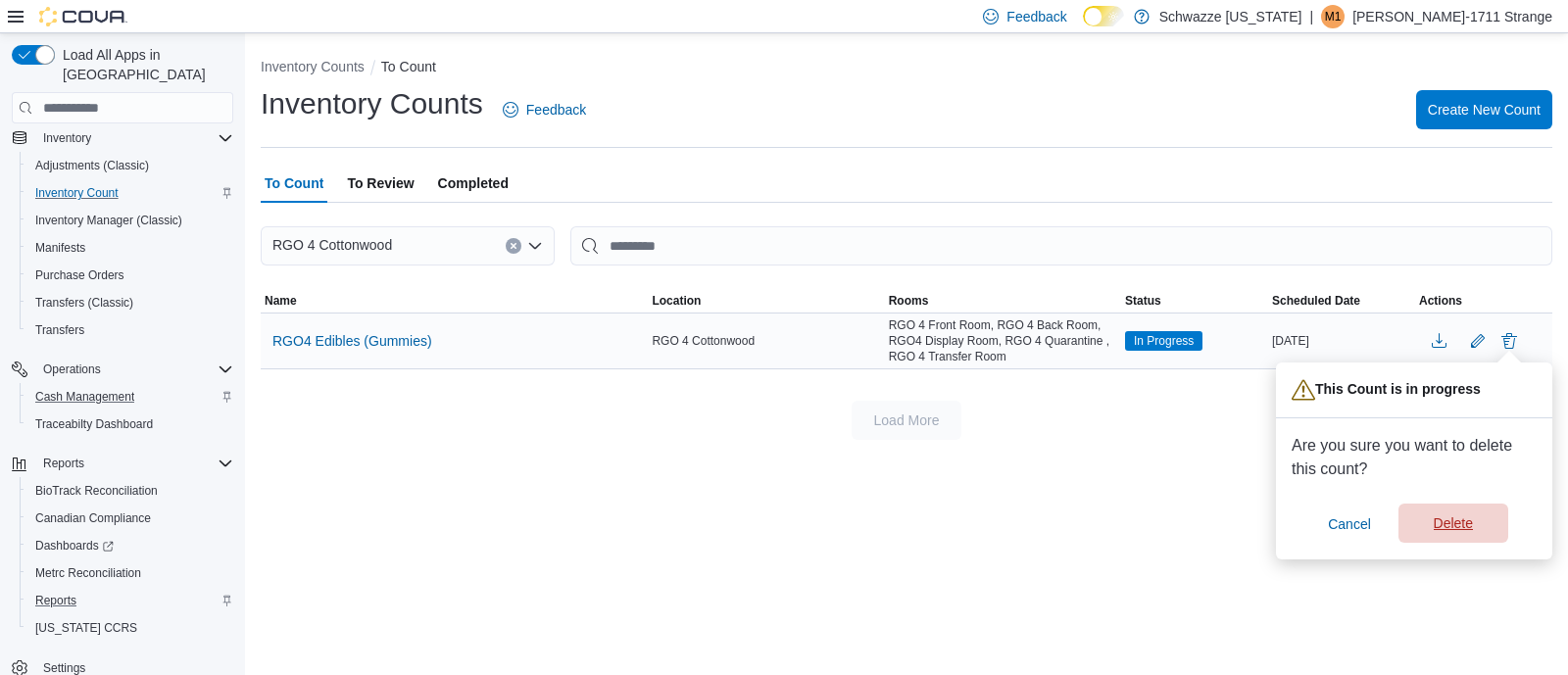
click at [1488, 540] on span "Delete" at bounding box center [1452, 524] width 86 height 40
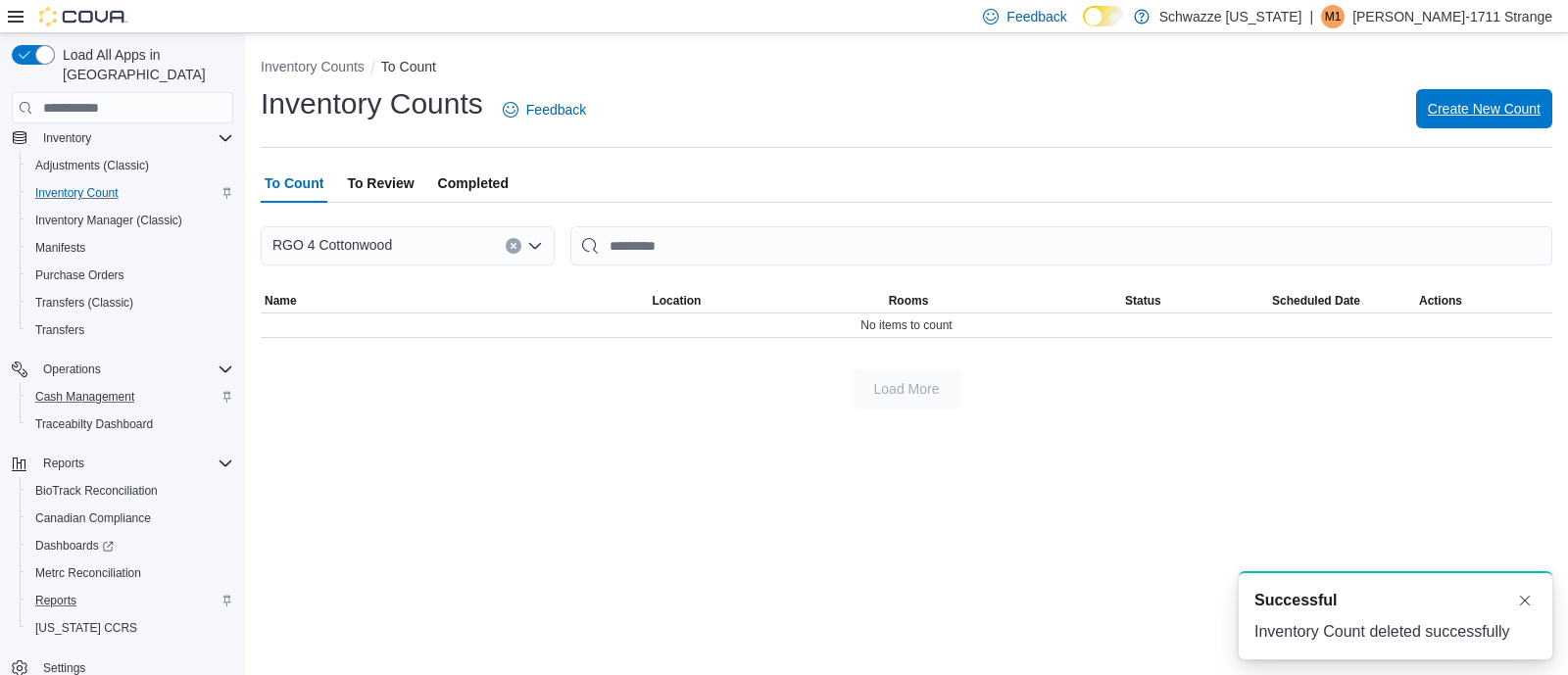
click at [1505, 124] on span "Create New Count" at bounding box center [1484, 109] width 113 height 40
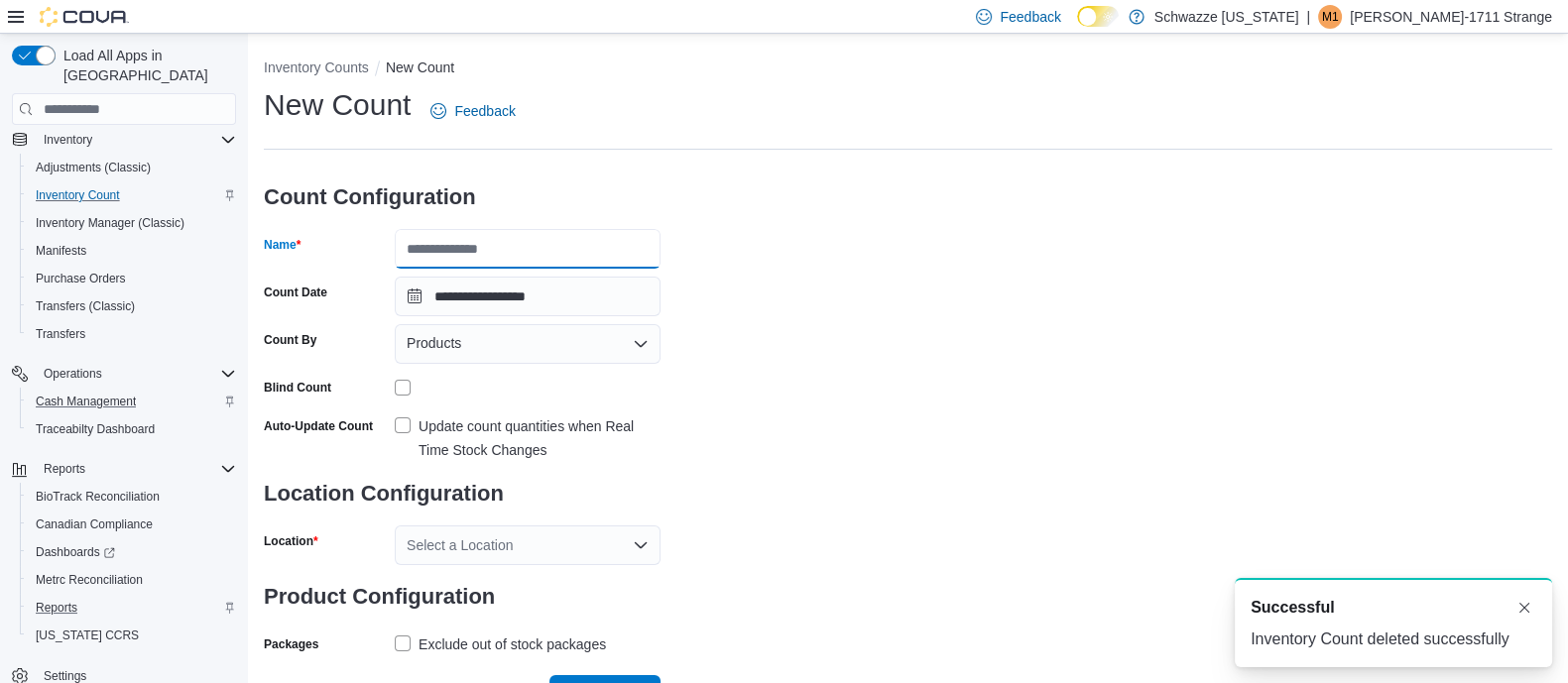
click at [471, 256] on input "Name" at bounding box center [528, 249] width 266 height 40
type input "**********"
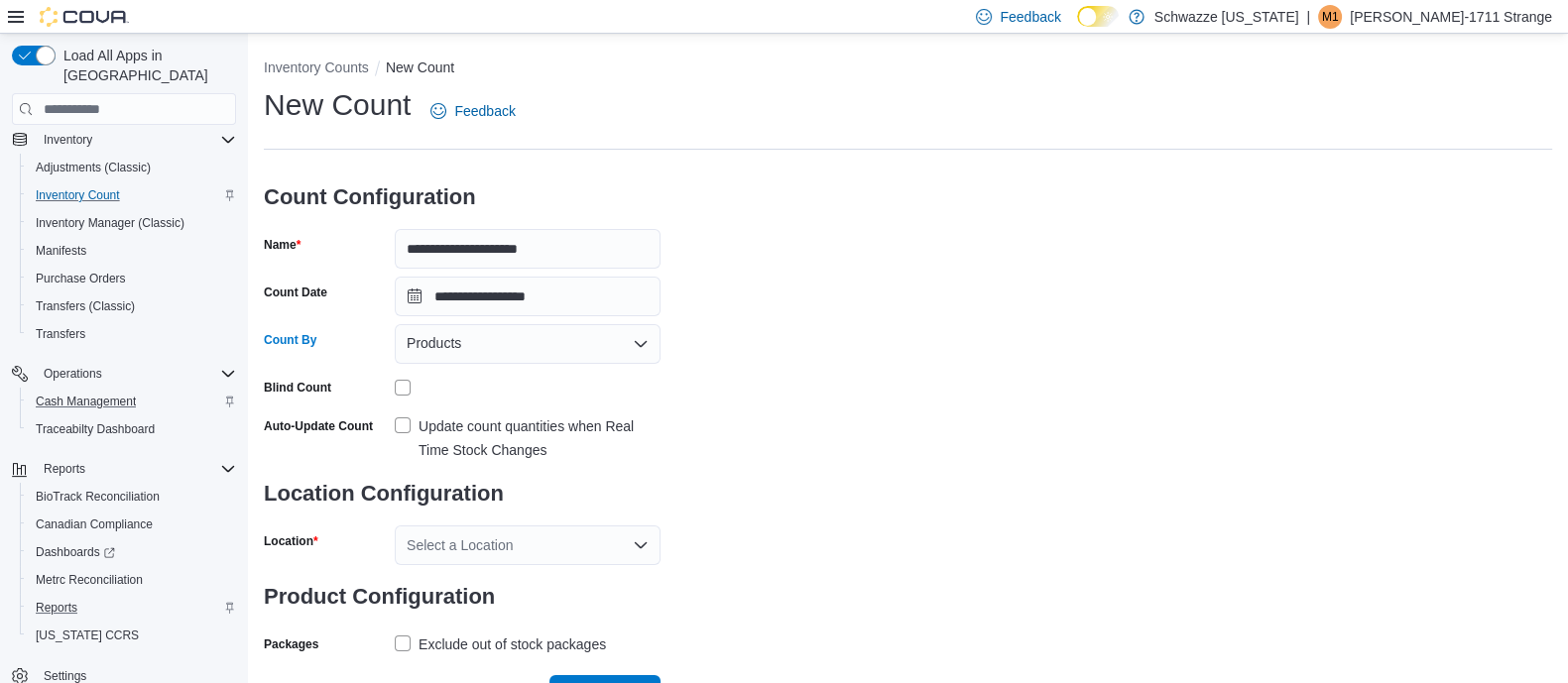
click at [449, 357] on div "Products" at bounding box center [528, 344] width 266 height 40
click at [494, 405] on span "Classifications" at bounding box center [539, 407] width 218 height 20
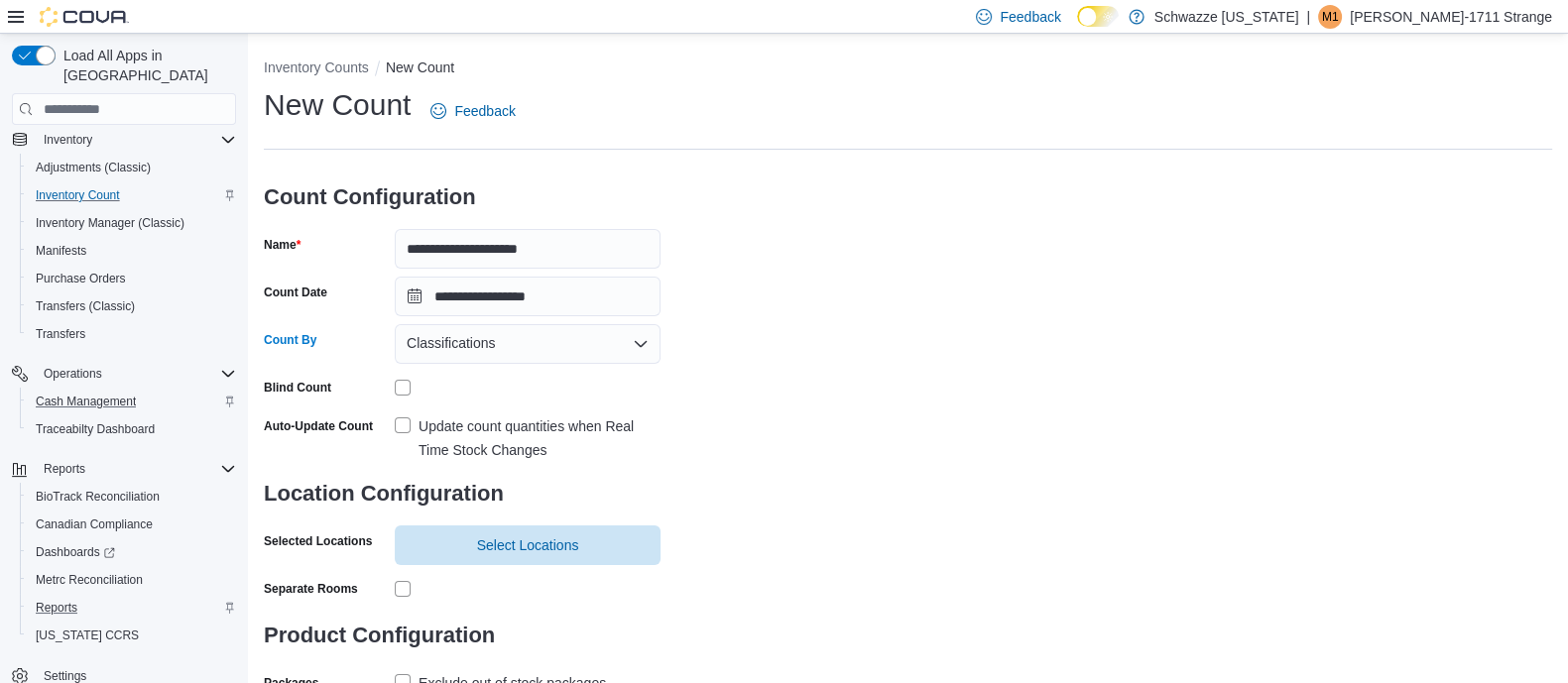
click at [400, 443] on label "Update count quantities when Real Time Stock Changes" at bounding box center [528, 439] width 266 height 48
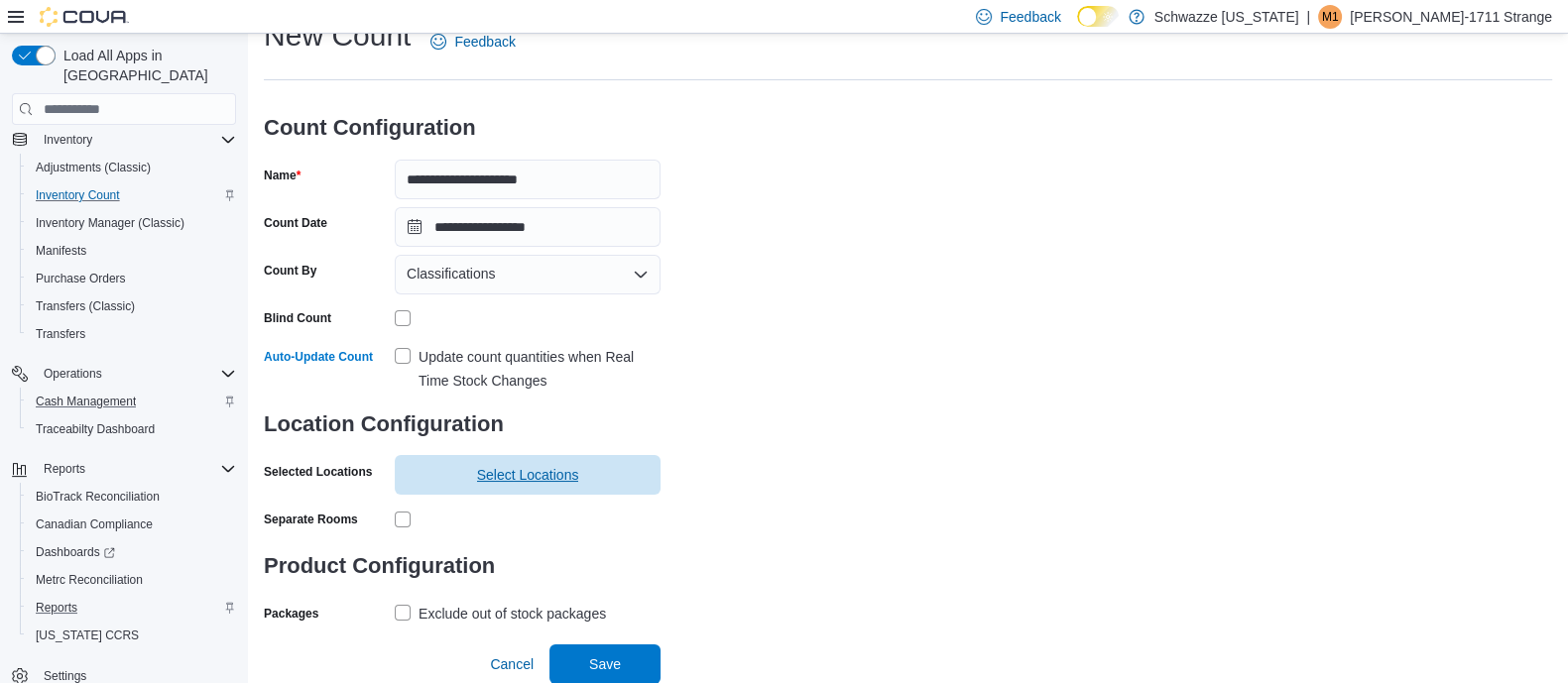
click at [544, 465] on span "Select Locations" at bounding box center [528, 475] width 242 height 40
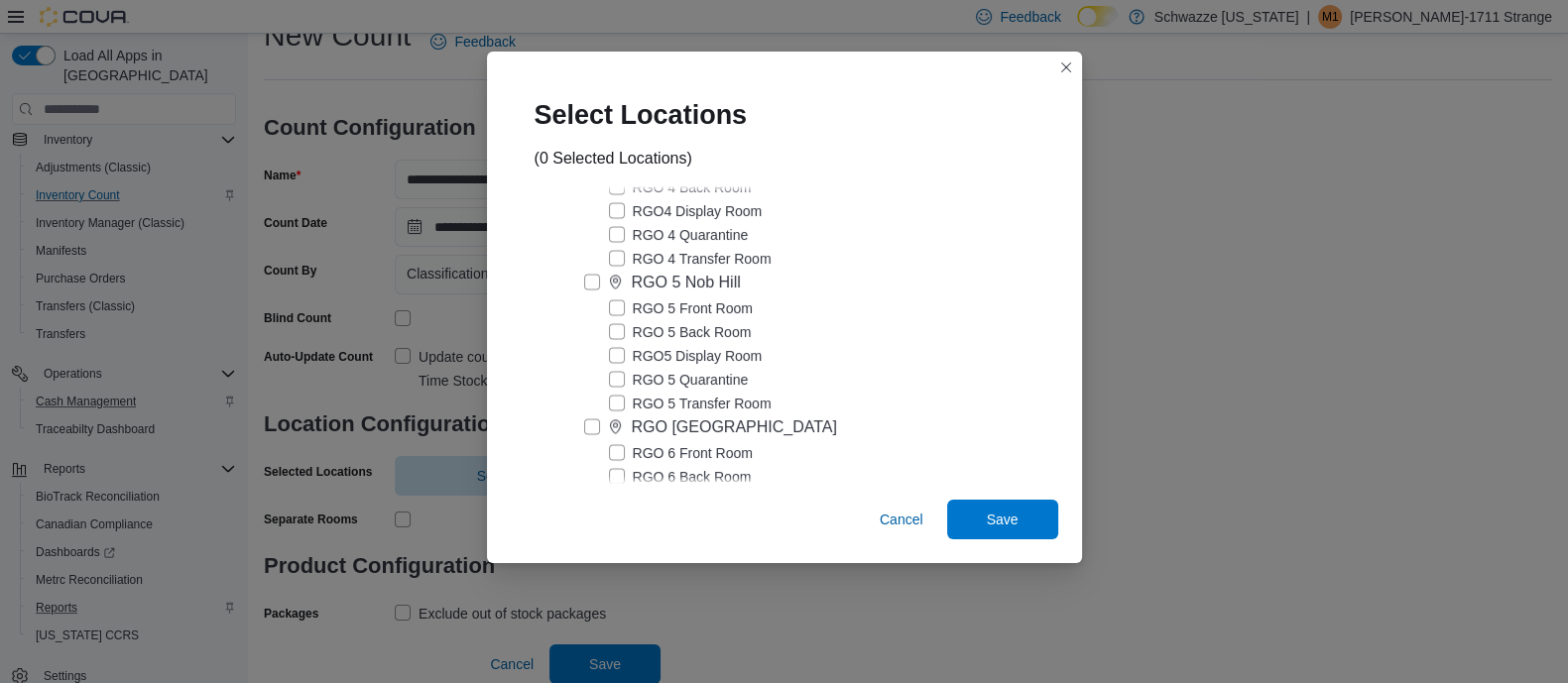
scroll to position [3550, 0]
click at [590, 148] on label "RGO 4 Cottonwood" at bounding box center [677, 136] width 186 height 24
click at [1037, 512] on span "Save" at bounding box center [1002, 519] width 87 height 40
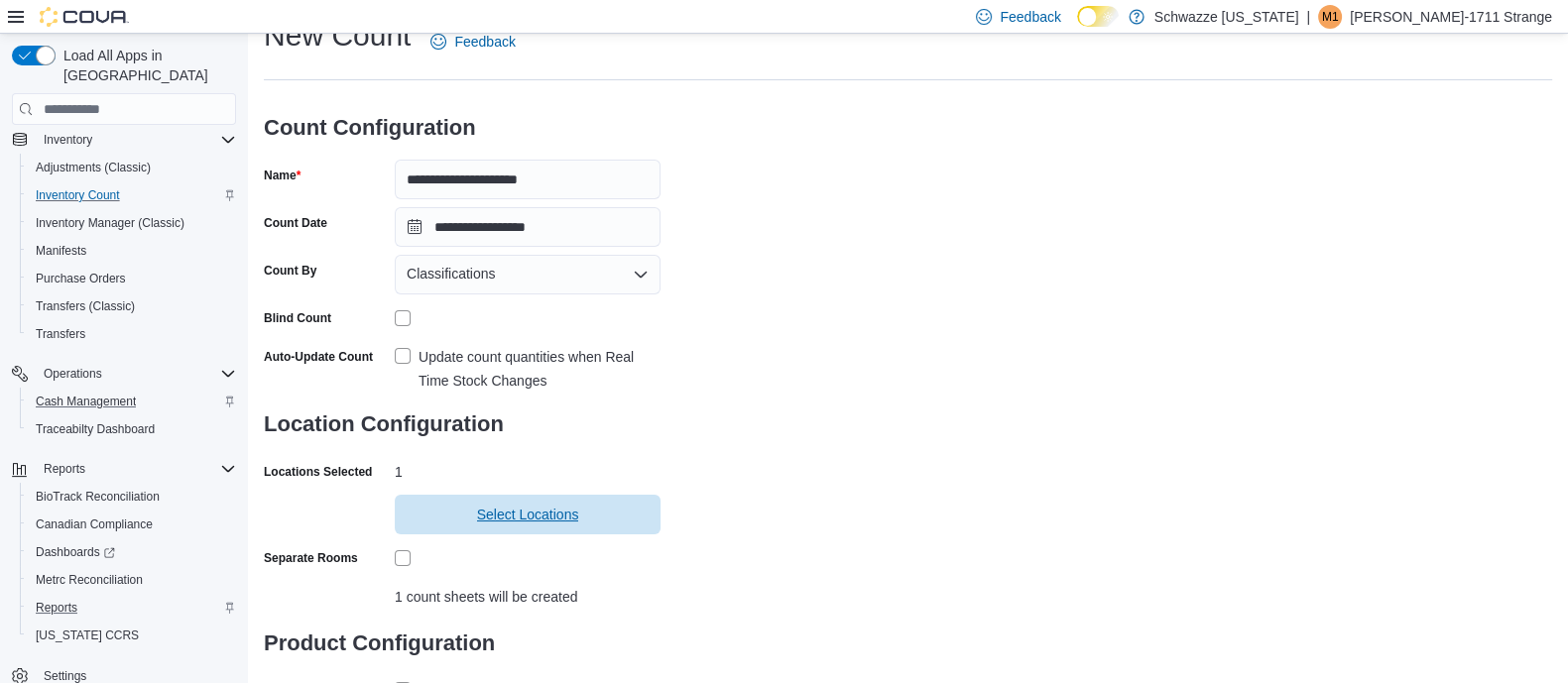
scroll to position [195, 0]
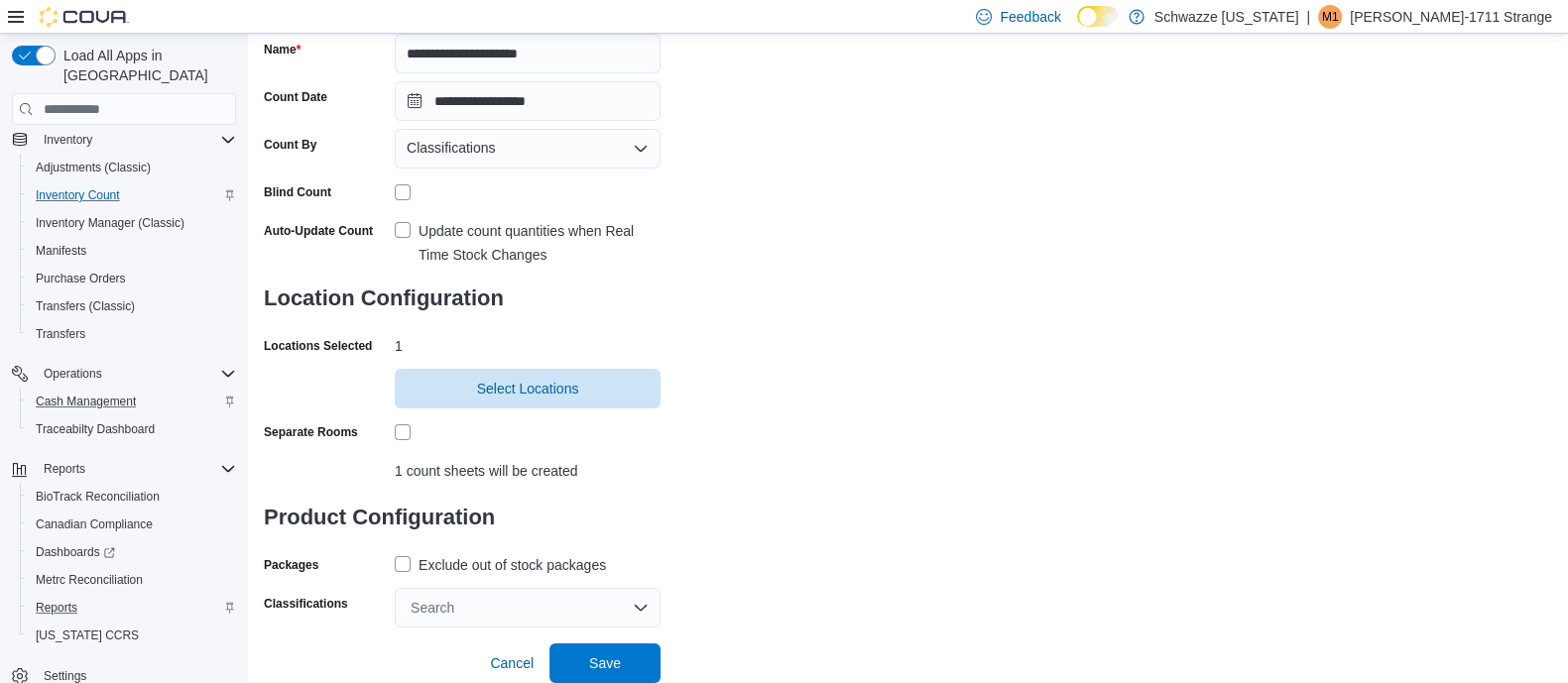
click at [407, 560] on label "Exclude out of stock packages" at bounding box center [500, 565] width 211 height 24
click at [469, 629] on div "**********" at bounding box center [908, 240] width 1320 height 805
click at [469, 615] on div "Search" at bounding box center [528, 608] width 266 height 40
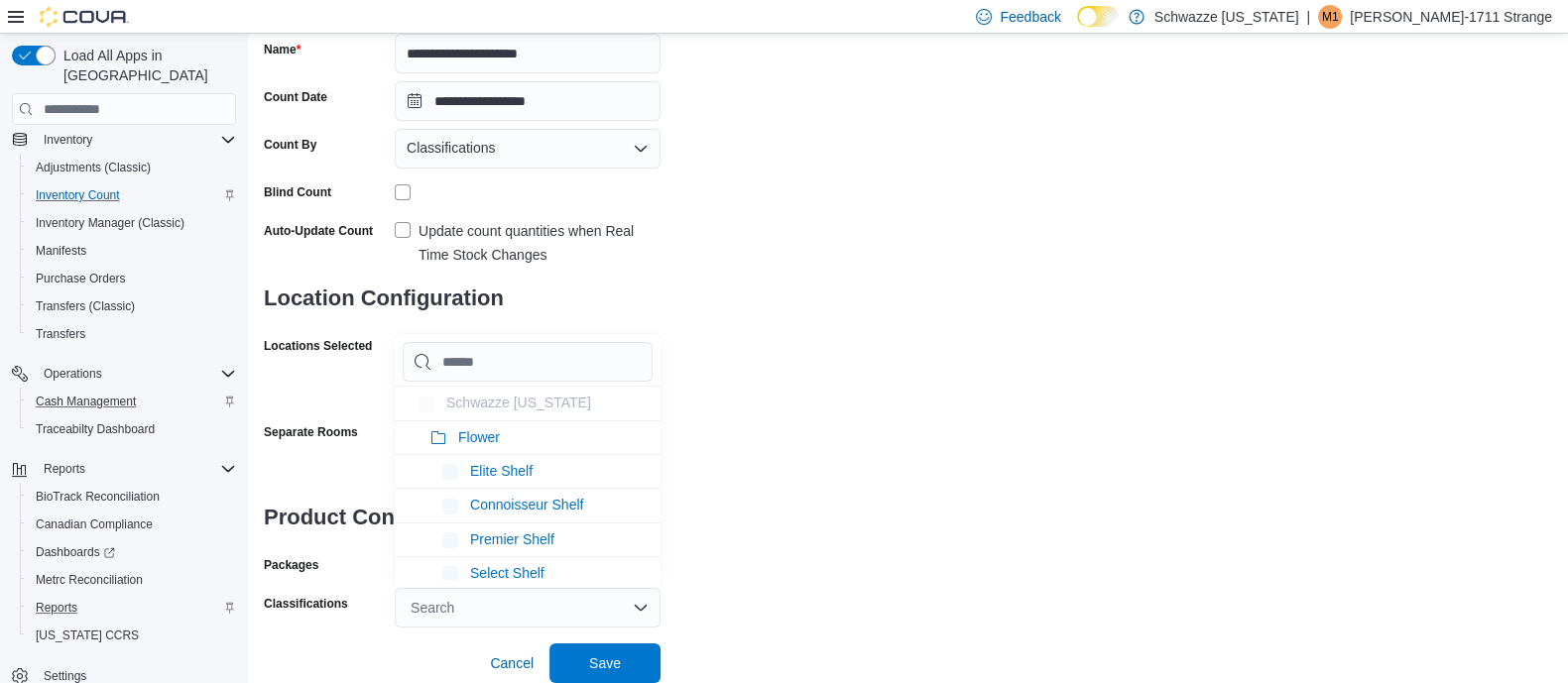
type input "*"
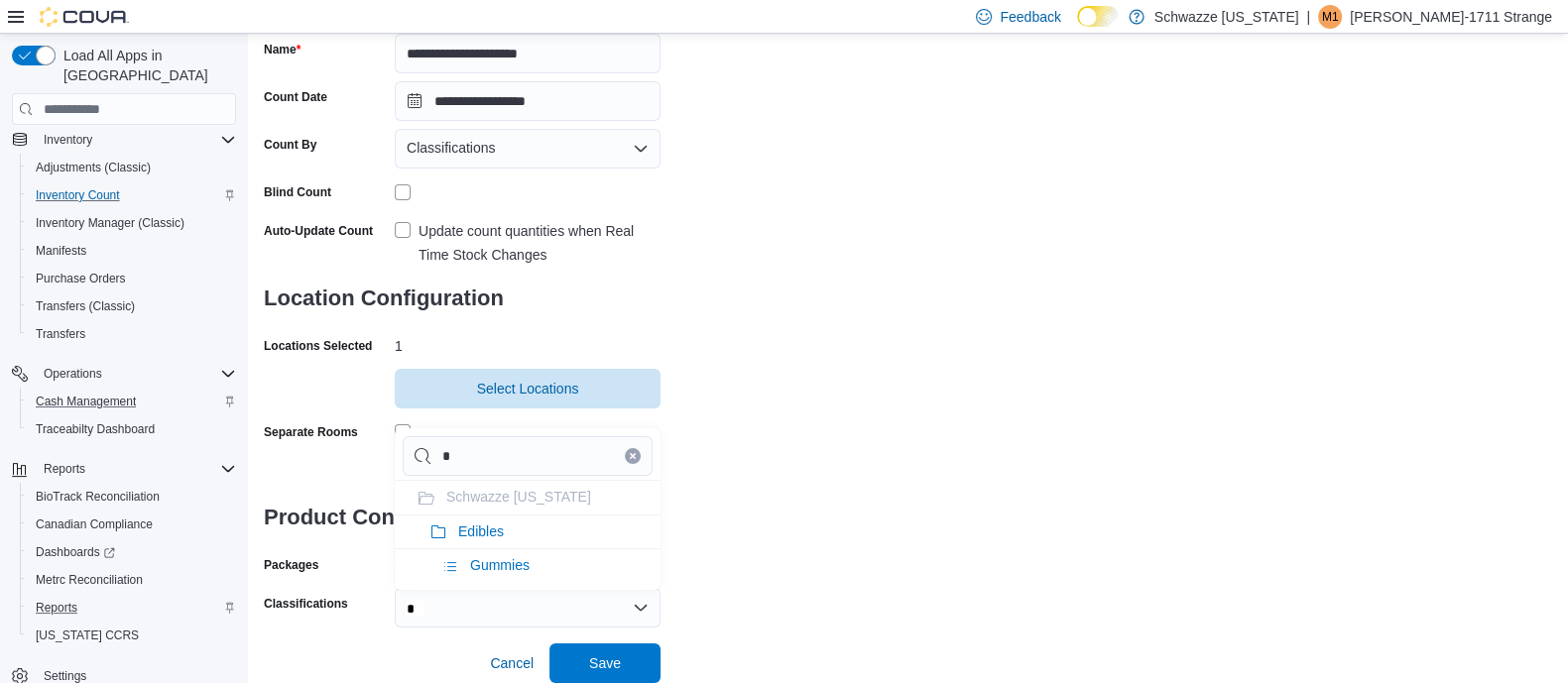
type input "**"
type input "***"
type input "****"
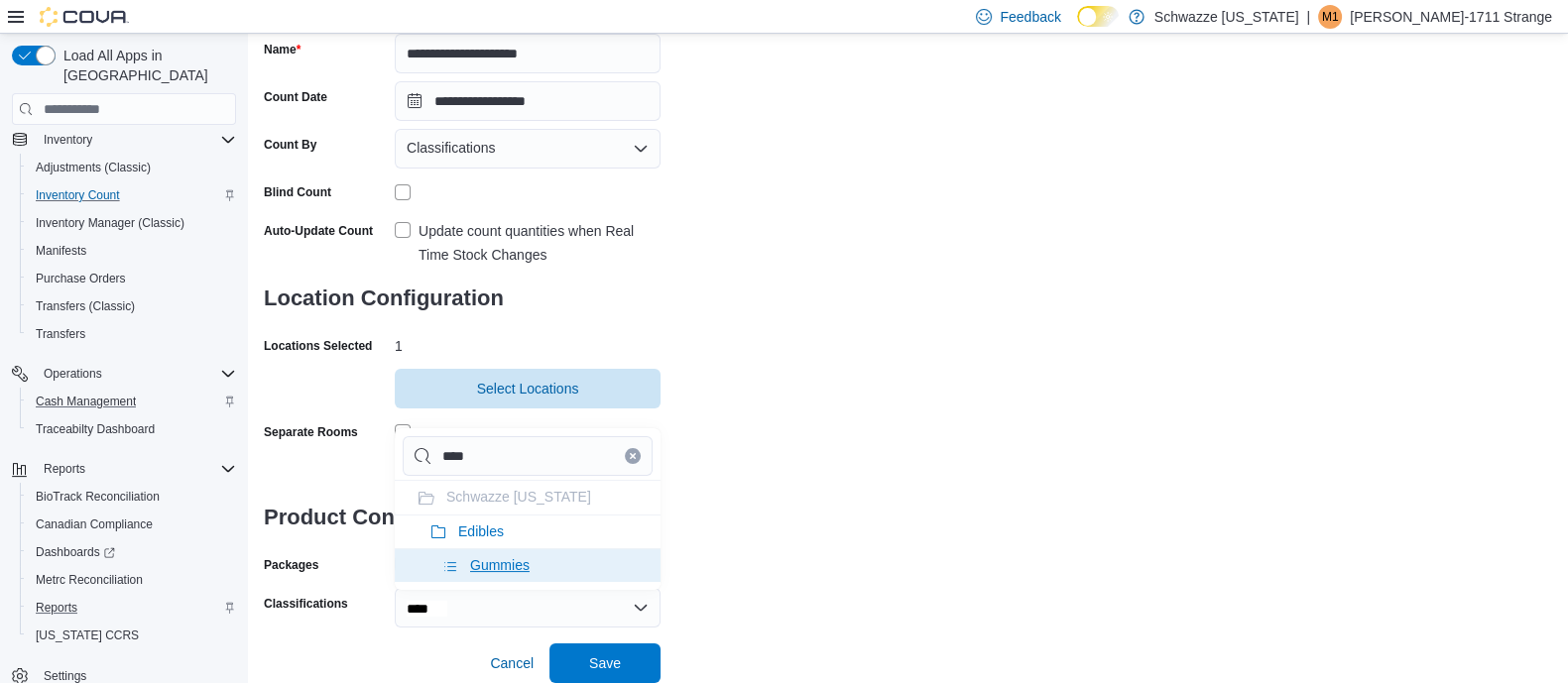
type input "****"
click at [484, 564] on span "Gummies" at bounding box center [500, 565] width 60 height 16
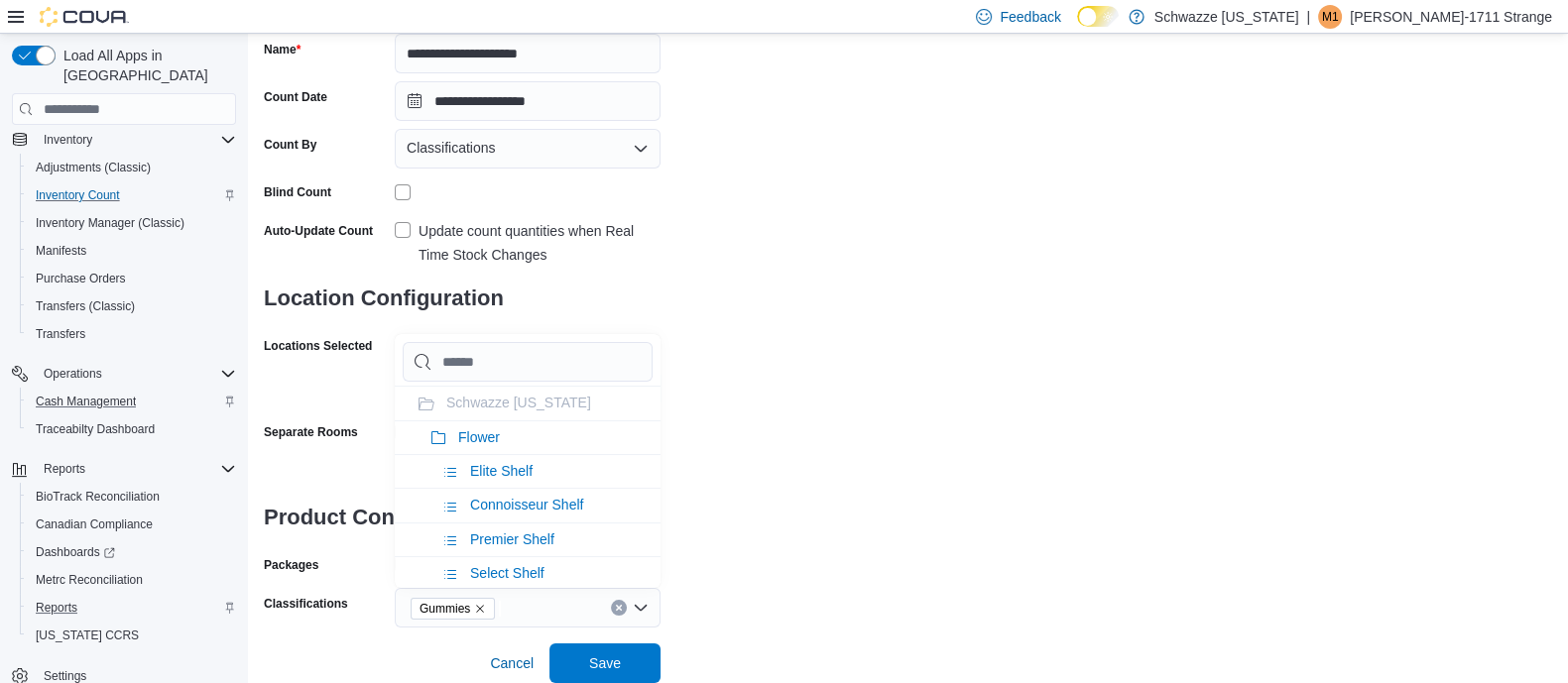
click at [855, 539] on div "**********" at bounding box center [908, 259] width 1288 height 738
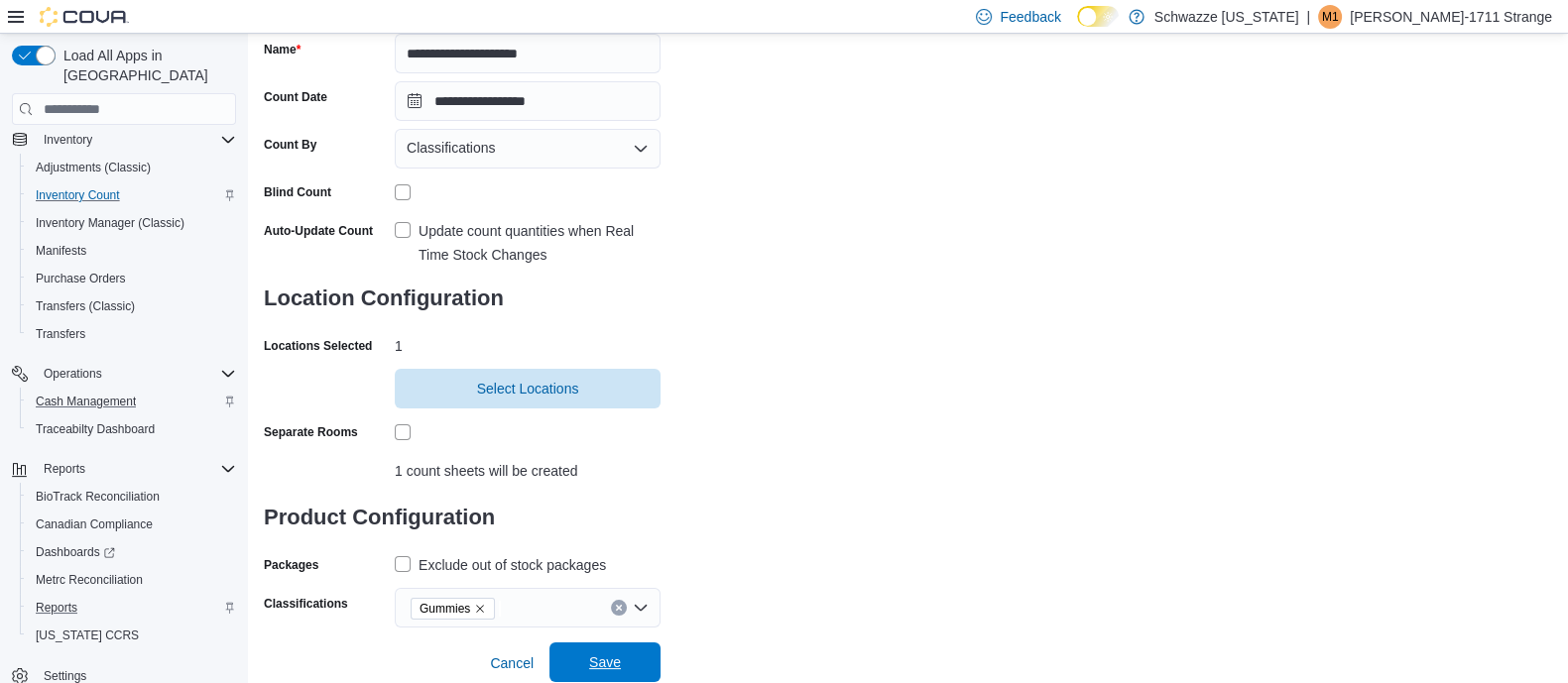
click at [598, 651] on span "Save" at bounding box center [604, 663] width 87 height 40
